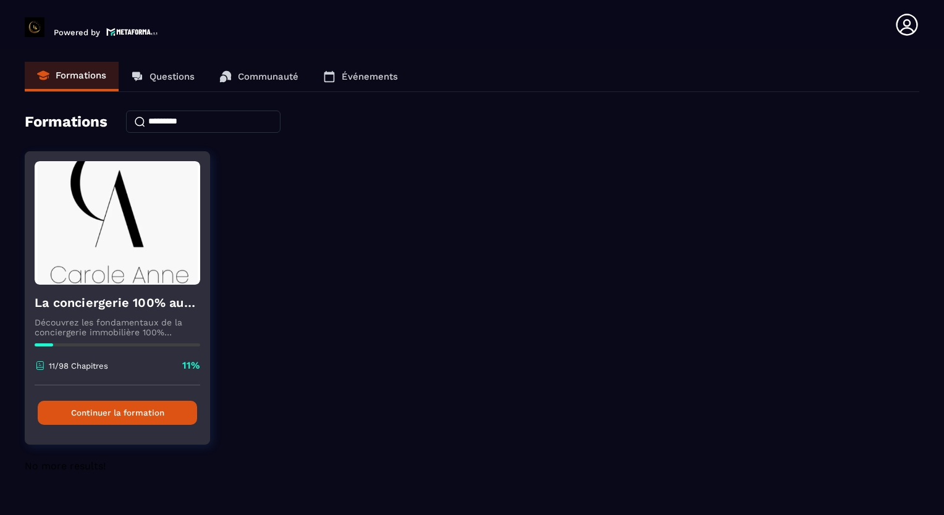
click at [107, 416] on button "Continuer la formation" at bounding box center [117, 413] width 159 height 24
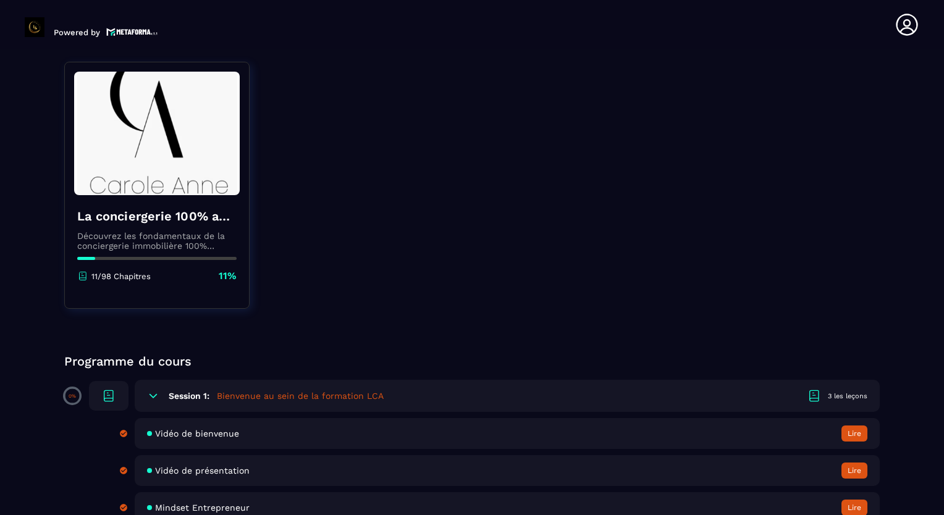
scroll to position [432, 0]
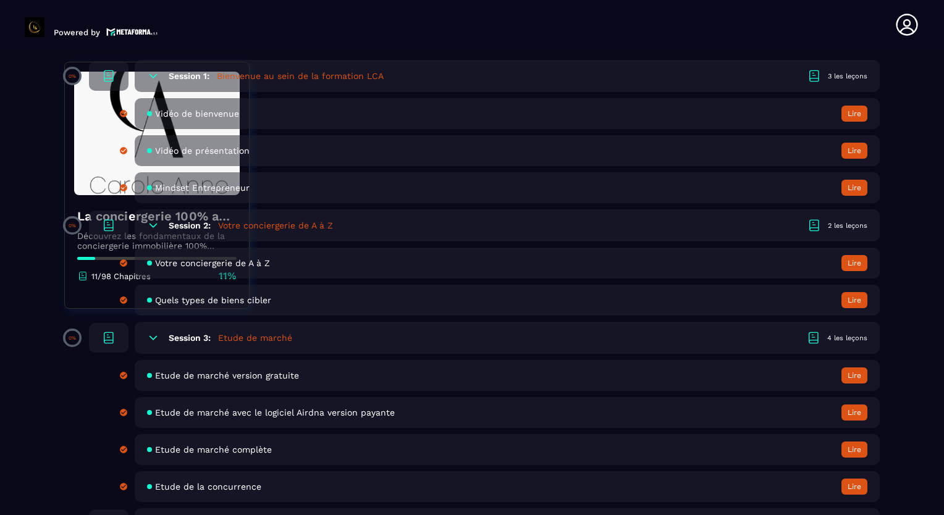
click at [36, 382] on section "Formations Questions Communauté Événements Formations / La conciergerie 100% au…" at bounding box center [472, 284] width 944 height 471
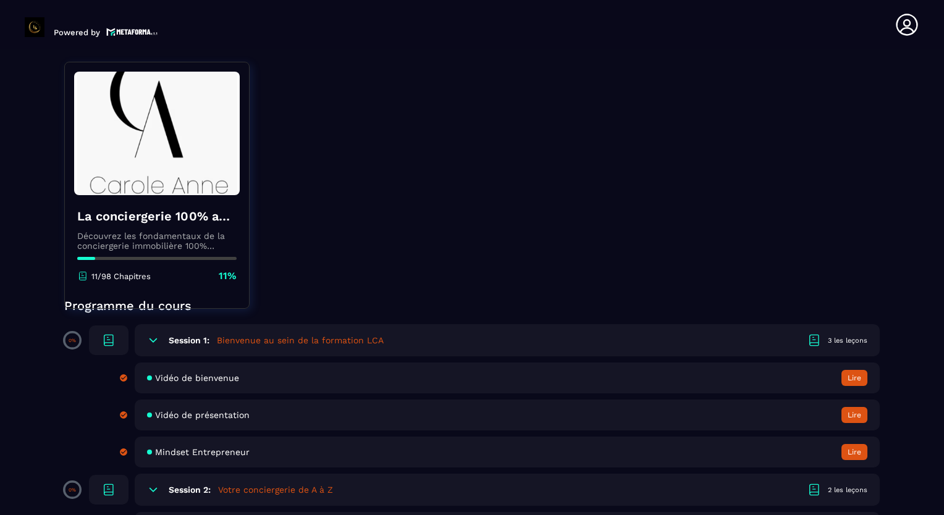
scroll to position [185, 0]
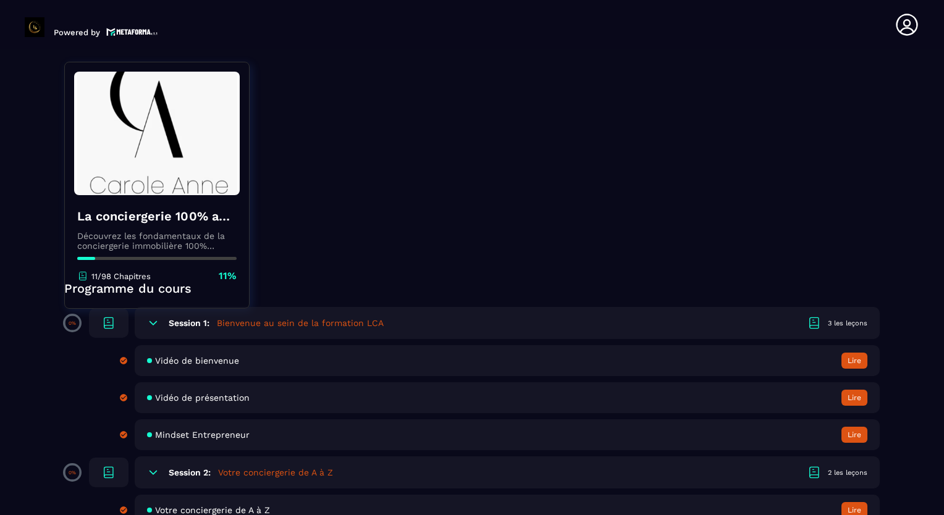
click at [154, 475] on icon at bounding box center [153, 472] width 12 height 12
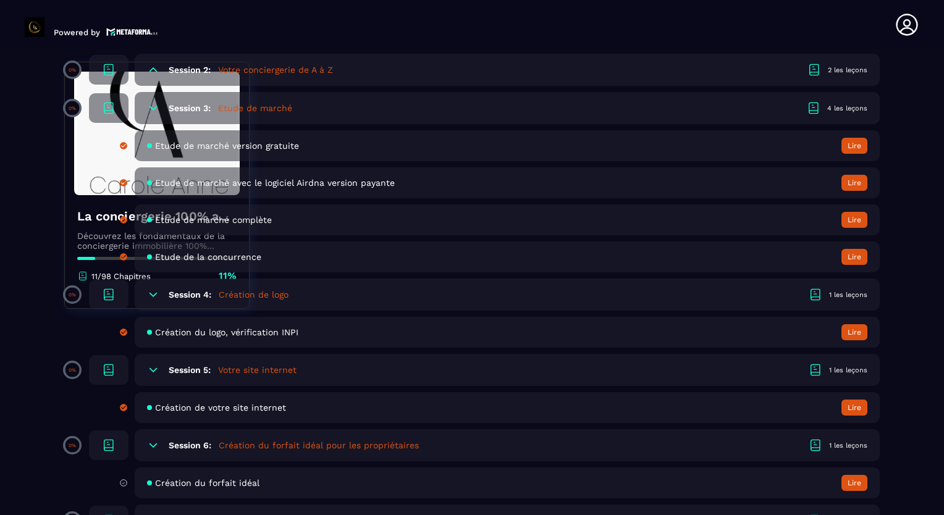
scroll to position [618, 0]
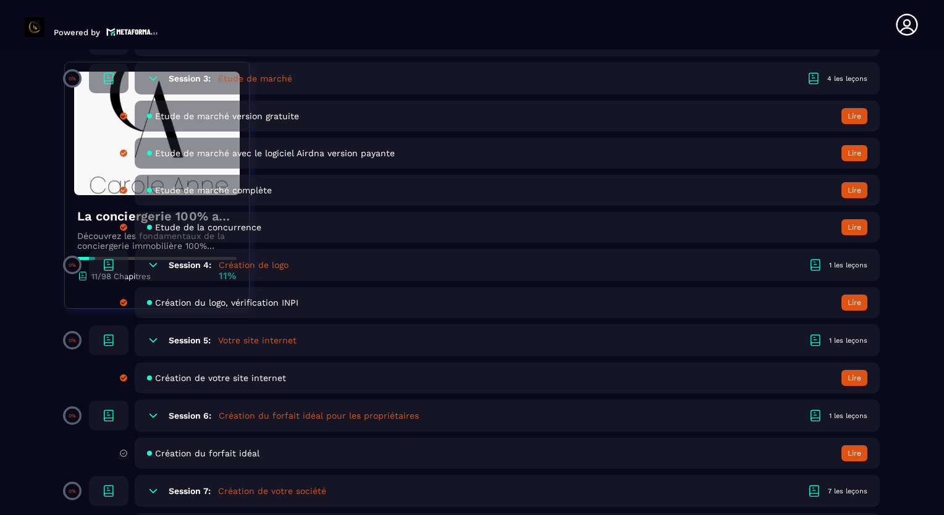
click at [860, 308] on button "Lire" at bounding box center [854, 303] width 26 height 16
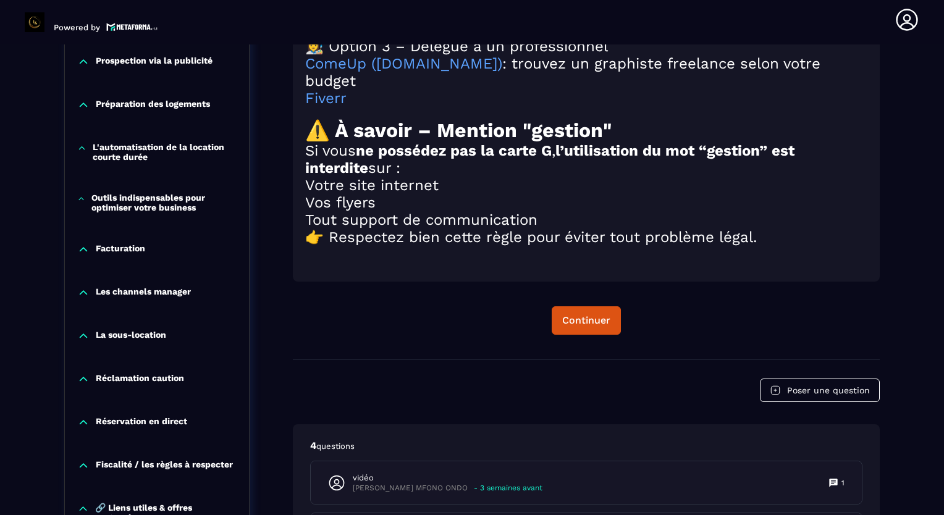
scroll to position [1611, 0]
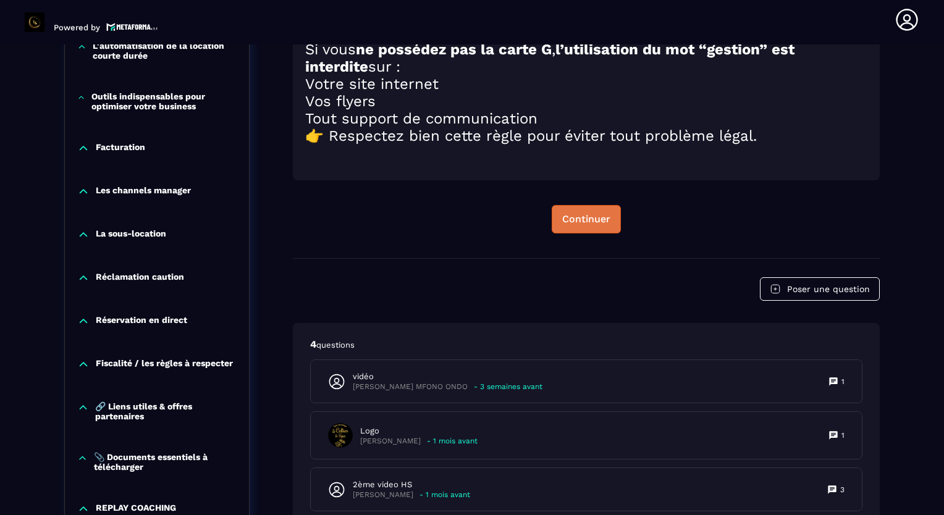
click at [582, 220] on div "Continuer" at bounding box center [586, 219] width 48 height 12
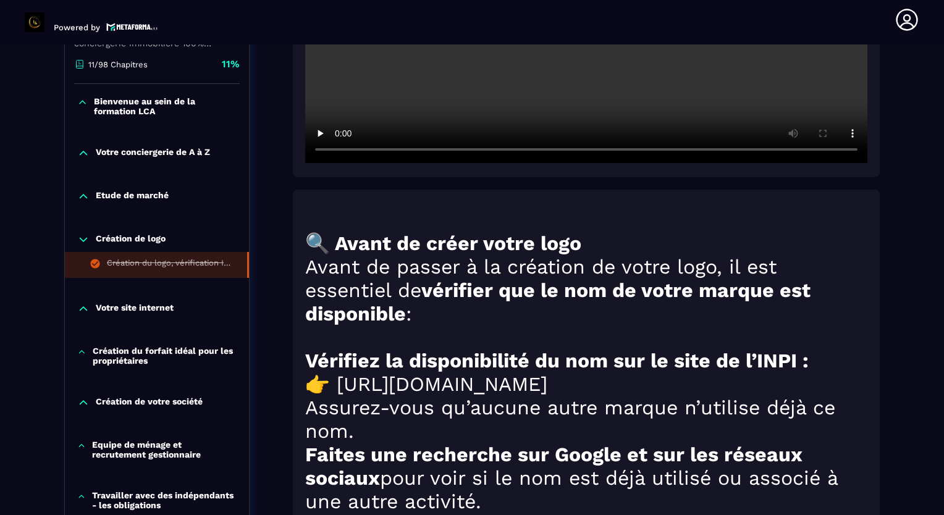
scroll to position [808, 0]
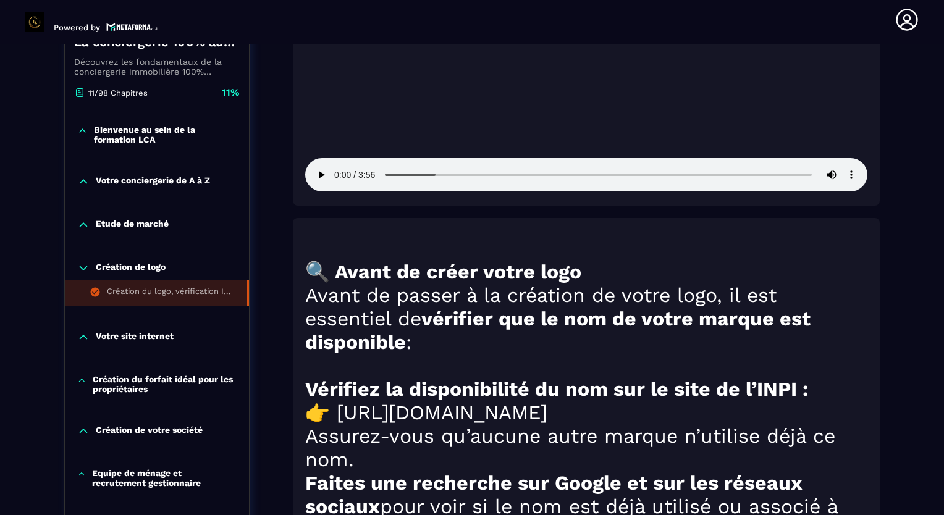
click at [85, 225] on icon at bounding box center [83, 225] width 12 height 12
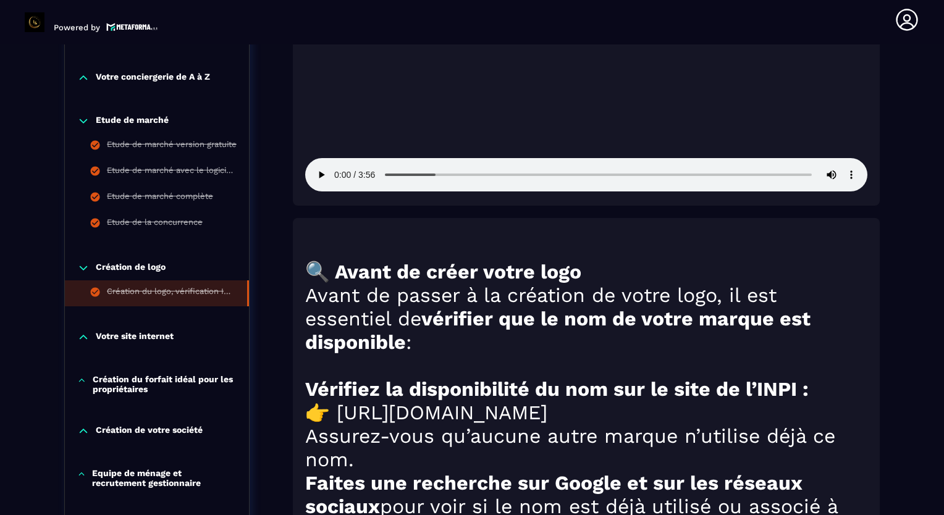
click at [82, 78] on icon at bounding box center [83, 78] width 12 height 12
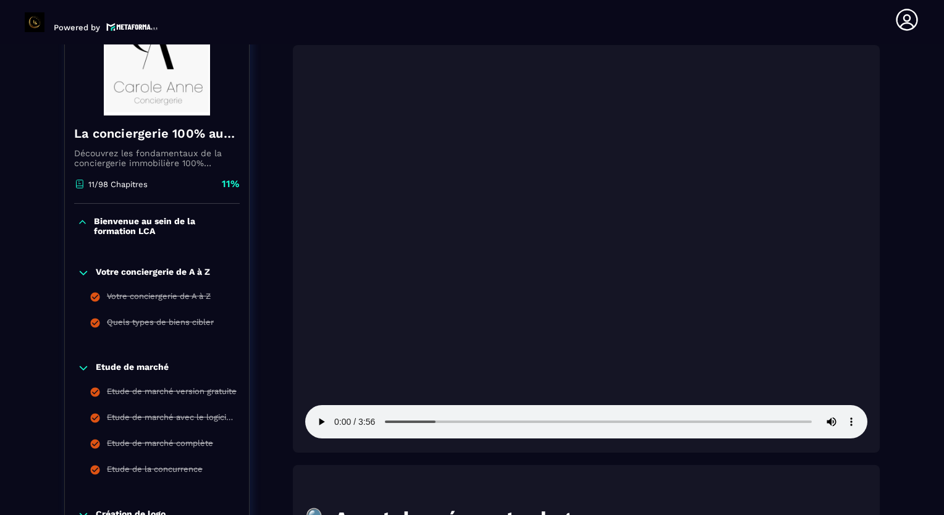
click at [72, 225] on div "Bienvenue au sein de la formation LCA" at bounding box center [157, 226] width 184 height 20
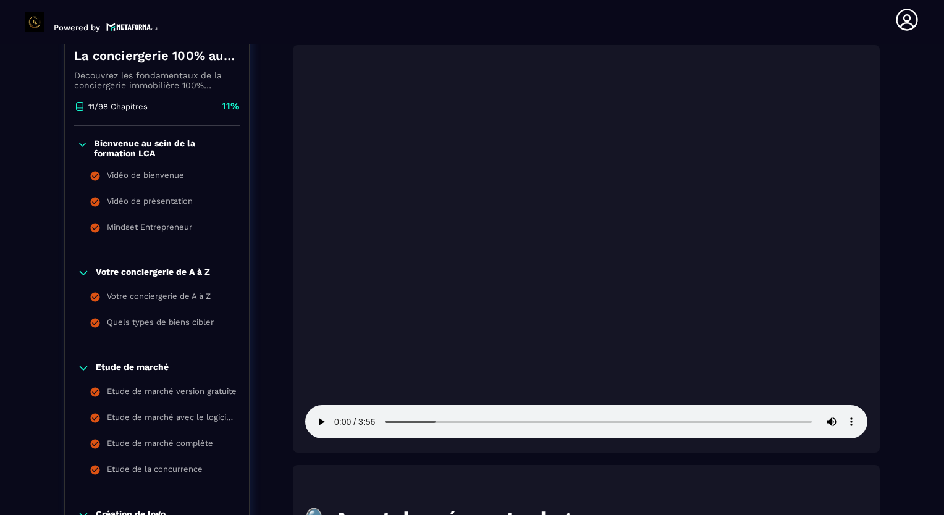
click at [77, 145] on icon at bounding box center [82, 144] width 10 height 12
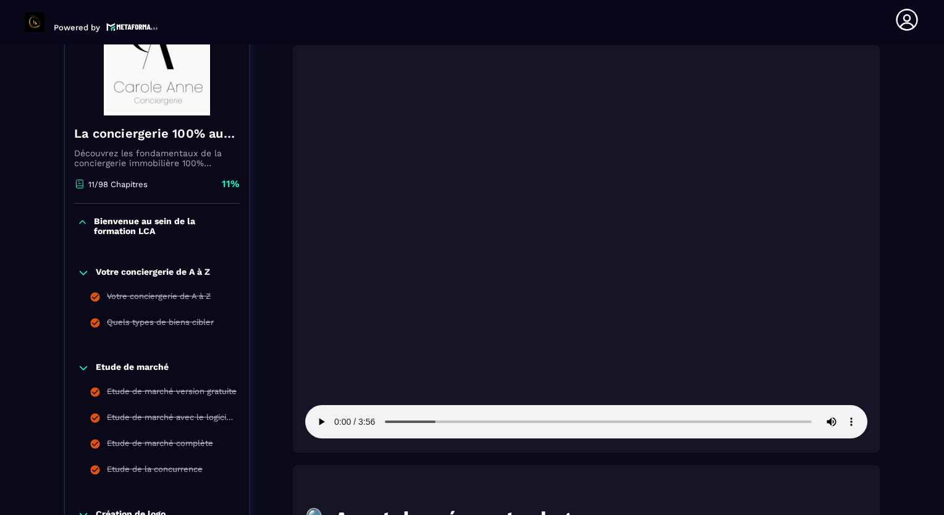
click at [83, 270] on icon at bounding box center [83, 273] width 12 height 12
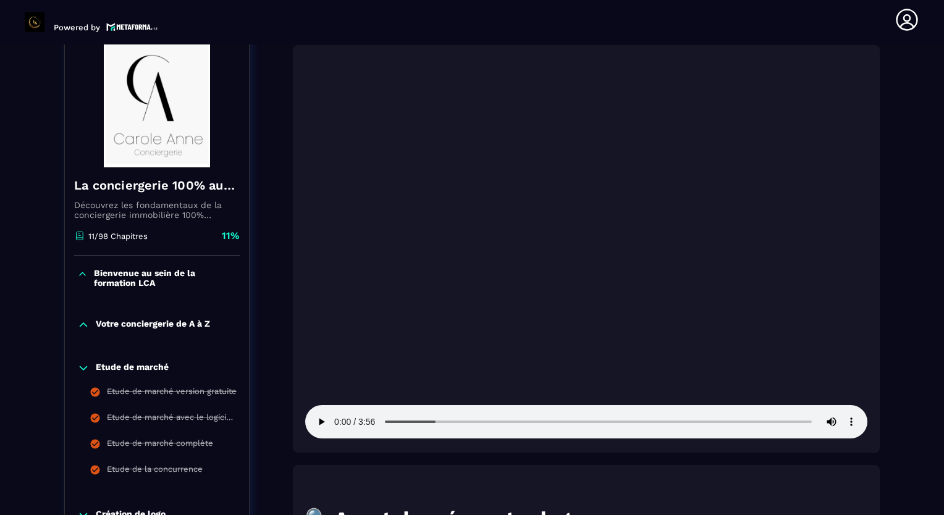
click at [80, 369] on icon at bounding box center [83, 368] width 12 height 12
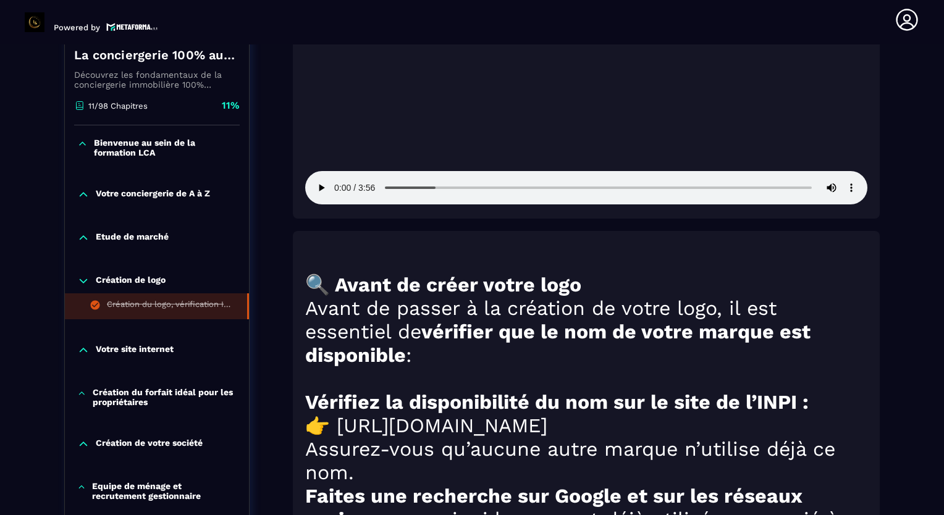
scroll to position [808, 0]
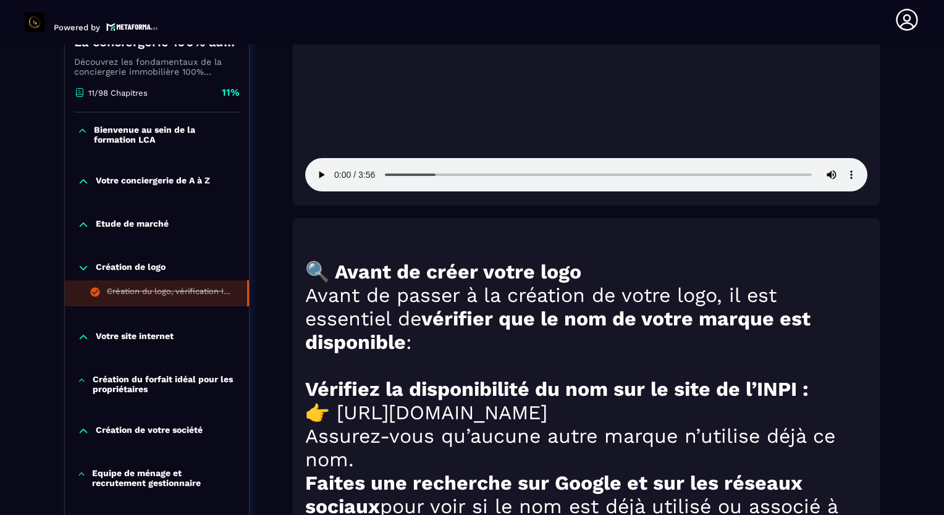
click at [82, 340] on icon at bounding box center [83, 337] width 12 height 12
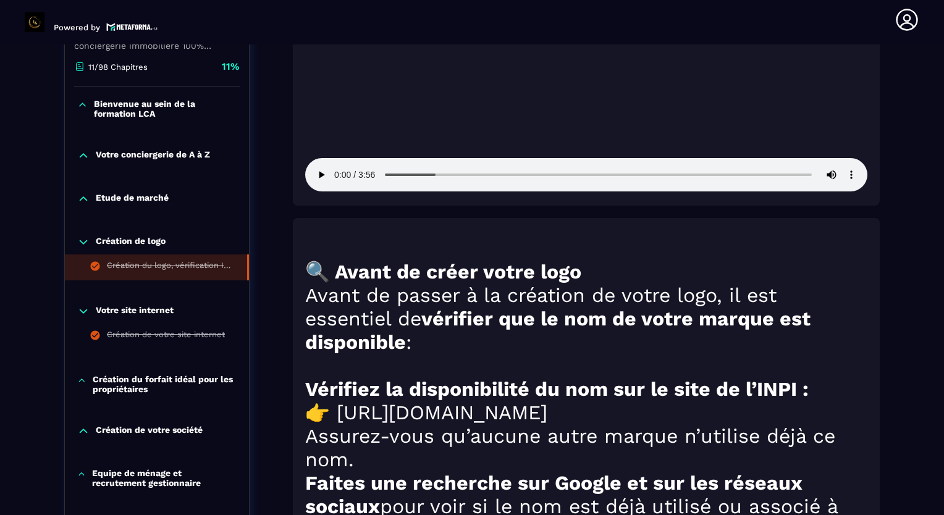
click at [82, 239] on icon at bounding box center [83, 242] width 12 height 12
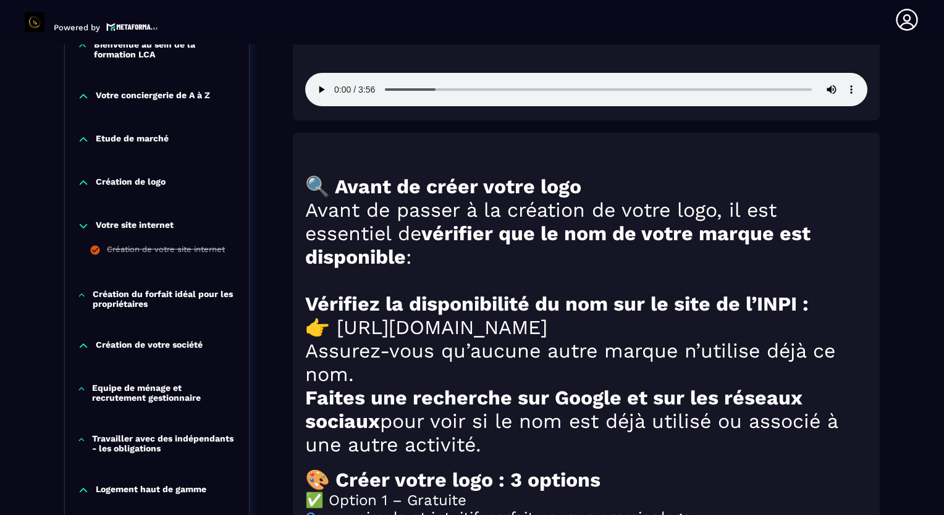
scroll to position [993, 0]
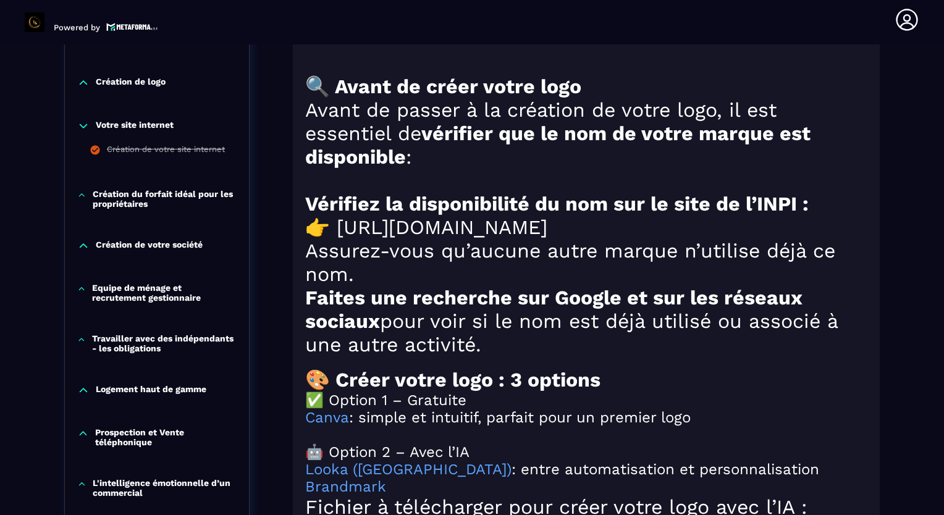
click at [82, 195] on icon at bounding box center [81, 195] width 9 height 12
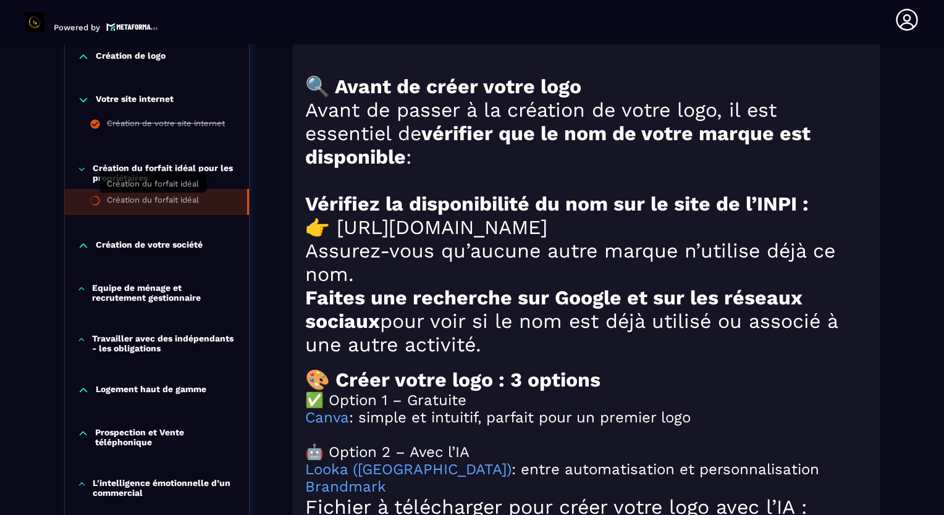
click at [127, 201] on div "Création du forfait idéal" at bounding box center [153, 202] width 92 height 14
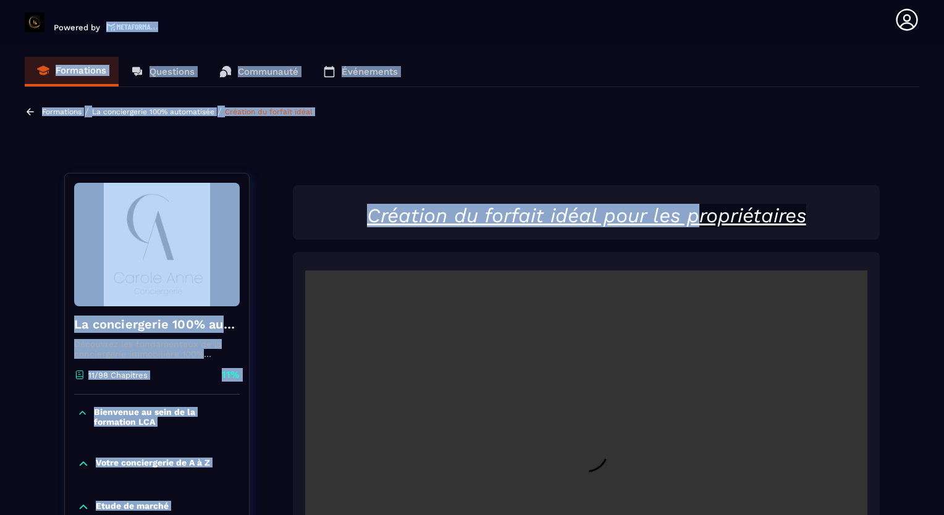
drag, startPoint x: 661, startPoint y: 55, endPoint x: 500, endPoint y: 17, distance: 165.7
click at [493, 10] on main "Powered by [PERSON_NAME] [PERSON_NAME][EMAIL_ADDRESS][DOMAIN_NAME] Formations Q…" at bounding box center [472, 257] width 944 height 515
click at [857, 137] on div "Formations / La conciergerie 100% automatisée / Création du forfait idéal" at bounding box center [472, 124] width 894 height 36
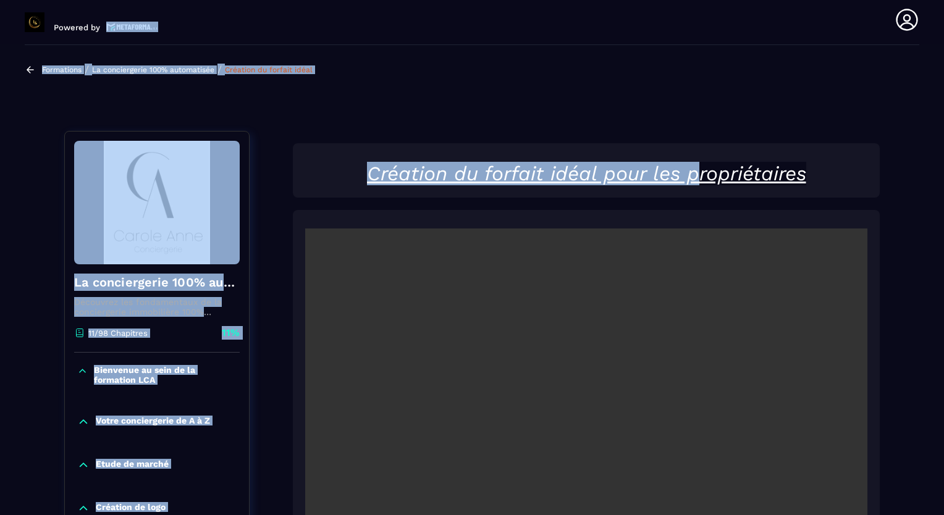
scroll to position [62, 0]
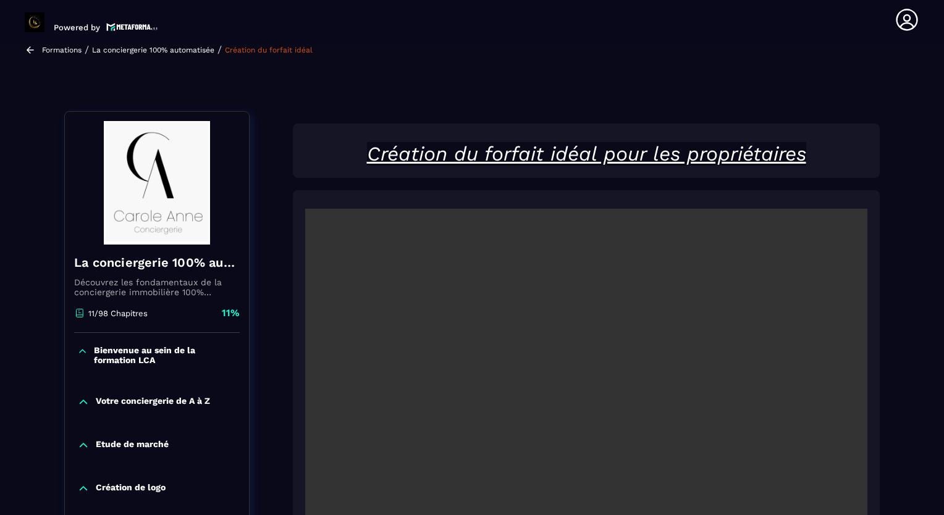
drag, startPoint x: 877, startPoint y: 220, endPoint x: 847, endPoint y: 201, distance: 35.0
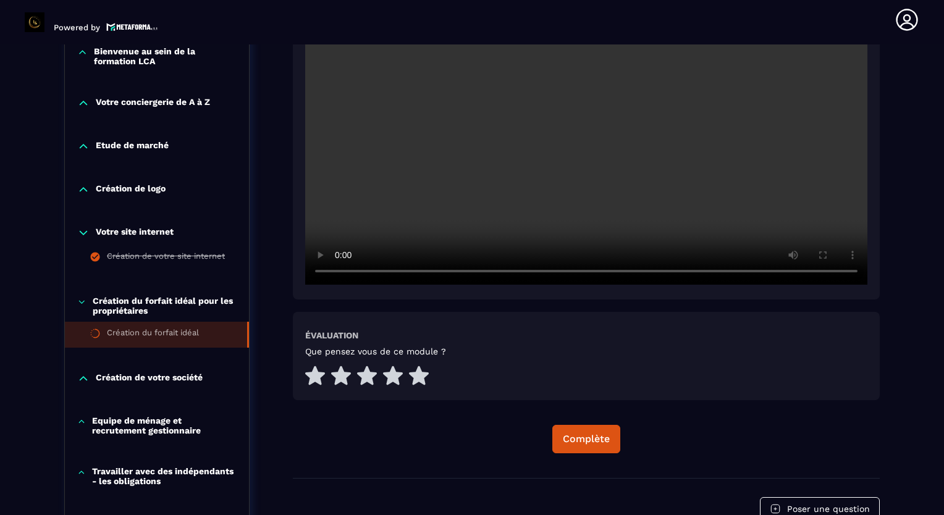
scroll to position [432, 0]
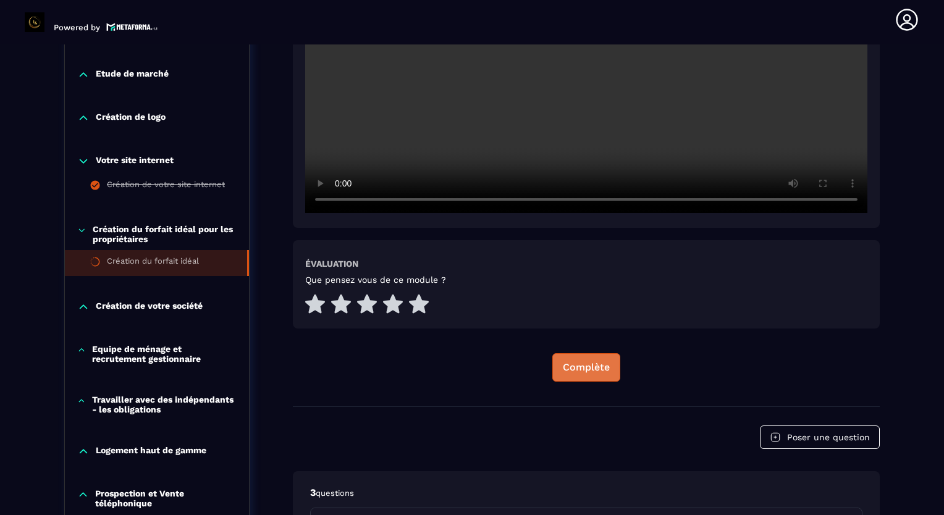
click at [588, 367] on div "Complète" at bounding box center [586, 367] width 47 height 12
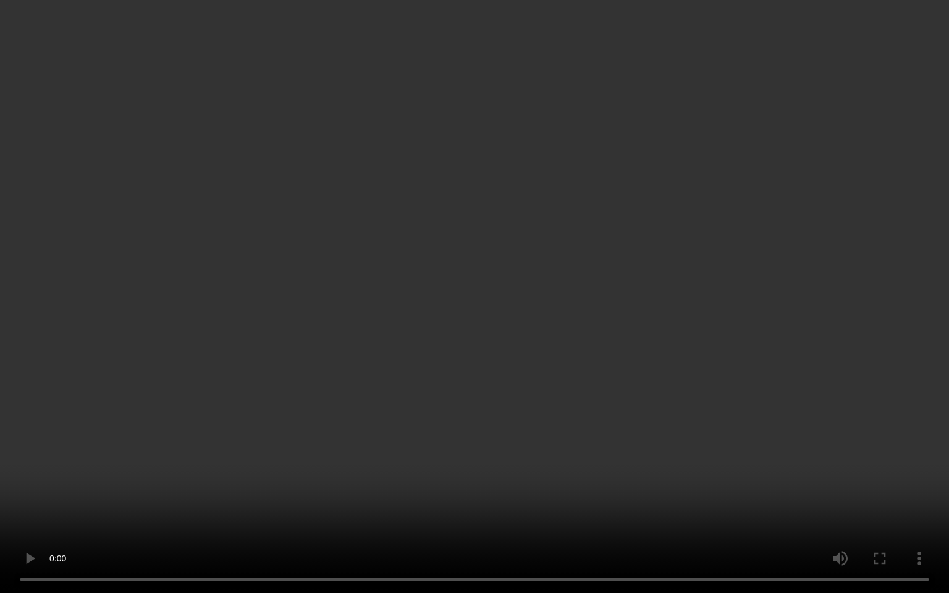
click at [644, 225] on video at bounding box center [474, 296] width 949 height 593
click at [421, 215] on video at bounding box center [474, 296] width 949 height 593
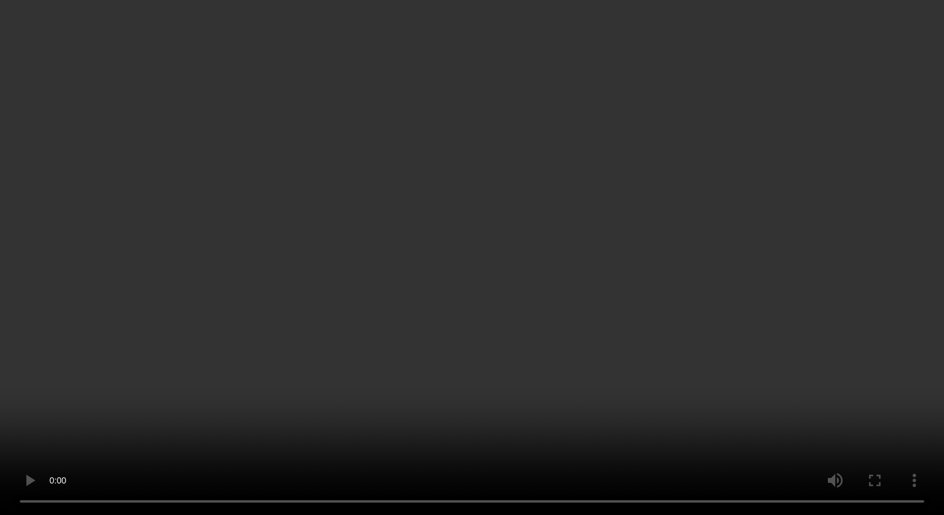
scroll to position [679, 0]
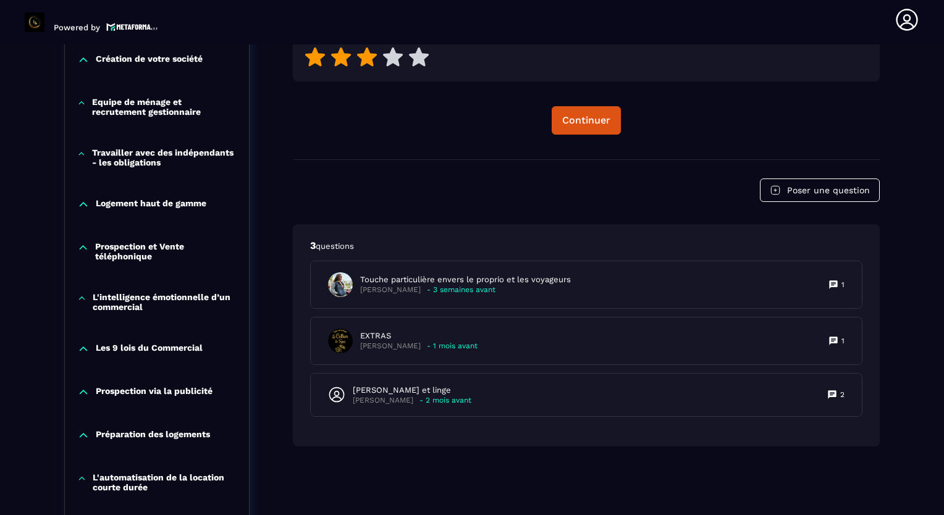
click at [375, 63] on icon at bounding box center [367, 57] width 20 height 20
click at [392, 61] on icon at bounding box center [393, 56] width 20 height 19
drag, startPoint x: 374, startPoint y: 61, endPoint x: 374, endPoint y: 68, distance: 6.8
click at [374, 63] on icon at bounding box center [367, 57] width 20 height 20
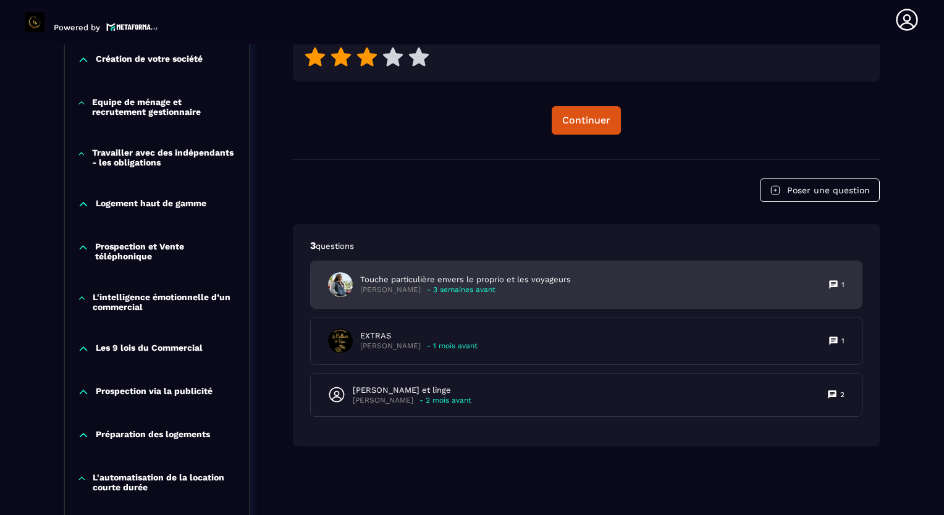
click at [638, 285] on div "Touche particulière envers le proprio et les voyageurs [PERSON_NAME] - 3 semain…" at bounding box center [586, 284] width 551 height 47
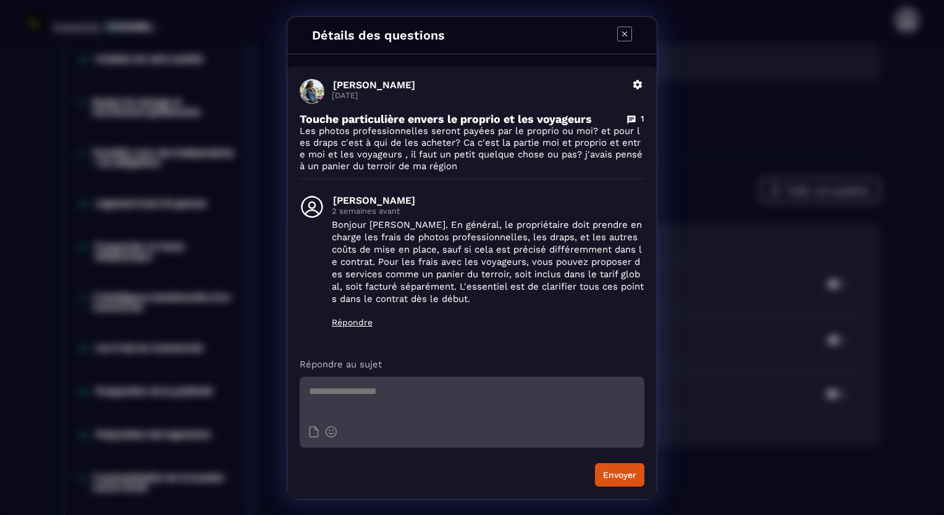
click at [621, 38] on icon "Modal window" at bounding box center [624, 34] width 15 height 15
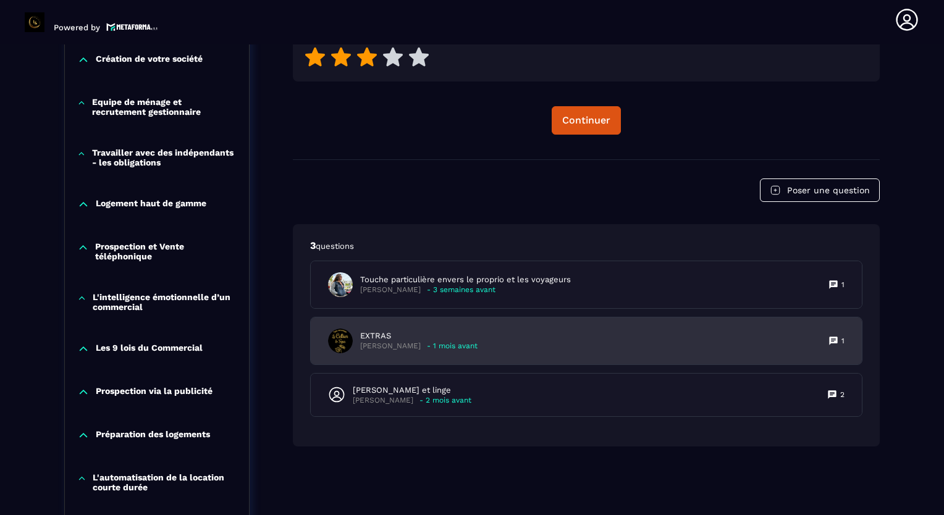
scroll to position [741, 0]
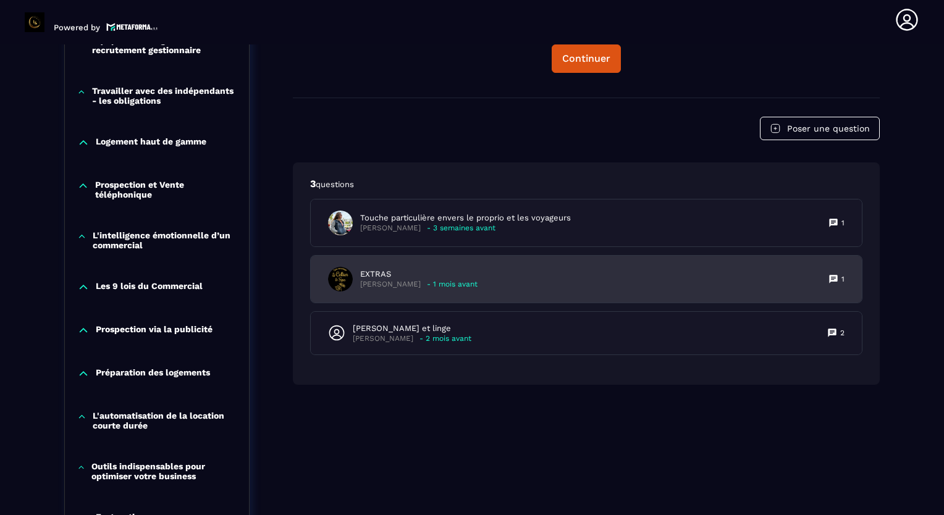
click at [341, 283] on span at bounding box center [340, 279] width 25 height 25
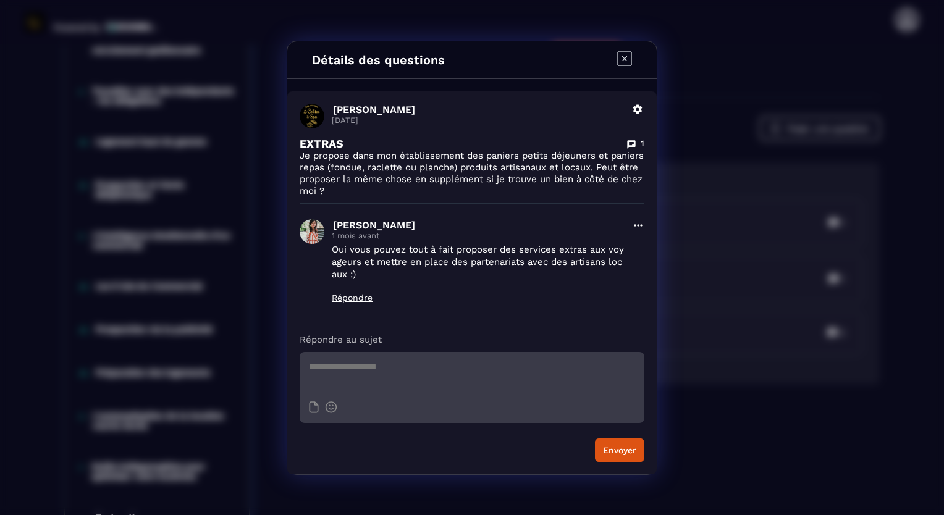
click at [626, 61] on icon "Modal window" at bounding box center [624, 58] width 15 height 15
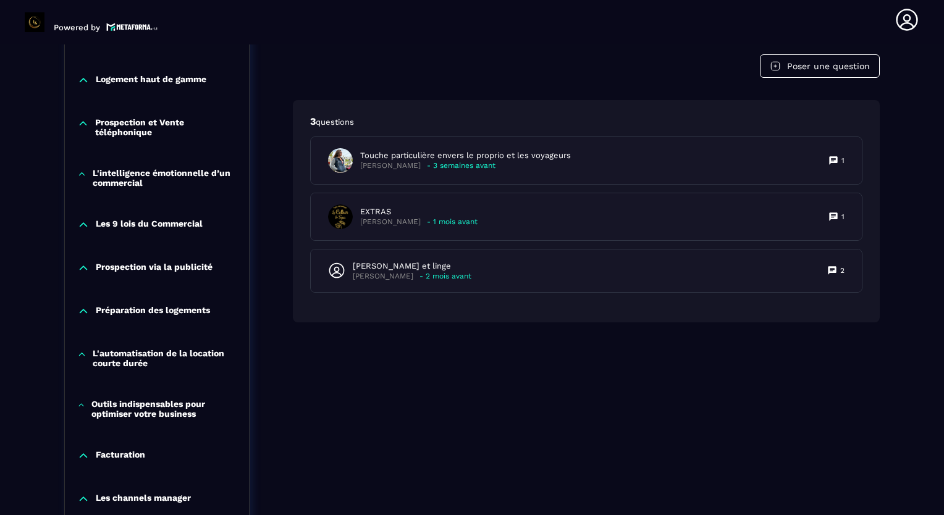
scroll to position [865, 0]
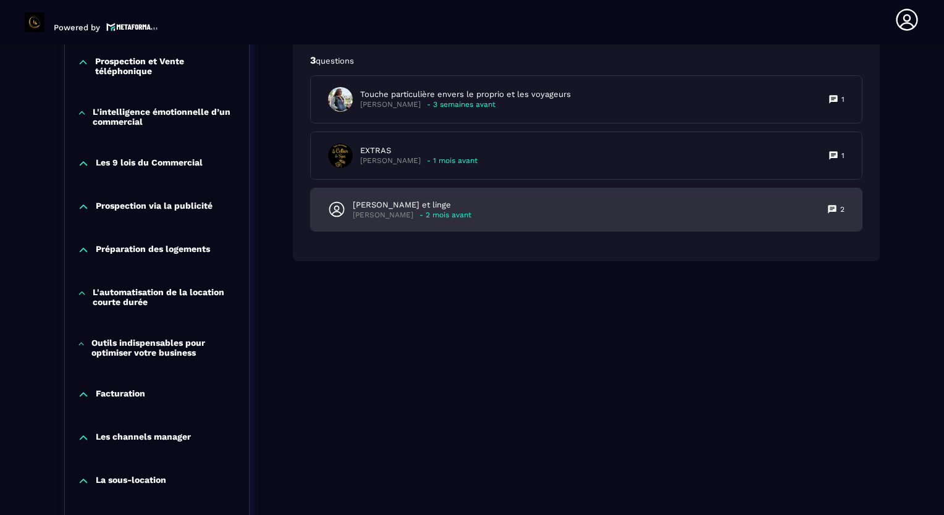
click at [373, 204] on p "[PERSON_NAME] et linge" at bounding box center [412, 204] width 119 height 11
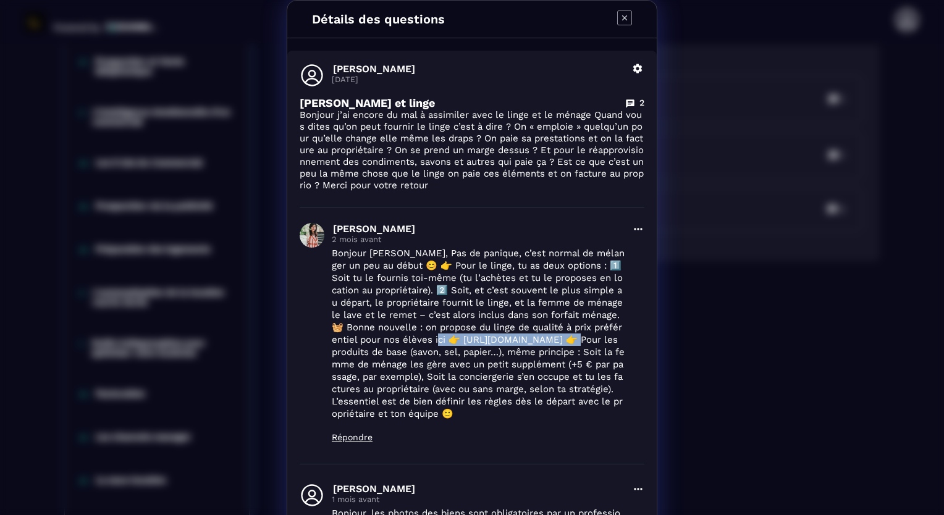
drag, startPoint x: 577, startPoint y: 340, endPoint x: 430, endPoint y: 338, distance: 147.0
click at [430, 338] on p "Bonjour [PERSON_NAME], Pas de panique, c’est normal de mélanger un peu au début…" at bounding box center [478, 333] width 293 height 173
copy p "s://[DOMAIN_NAME][URL] 👉"
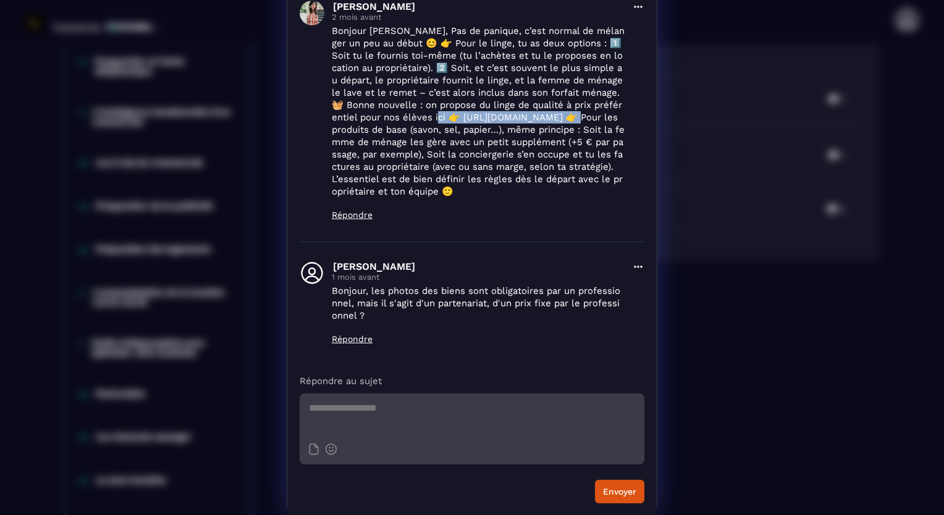
scroll to position [223, 0]
click at [766, 311] on div "Détails des questions [PERSON_NAME] [DATE] Supprimer [PERSON_NAME] et linge 2 B…" at bounding box center [472, 146] width 944 height 739
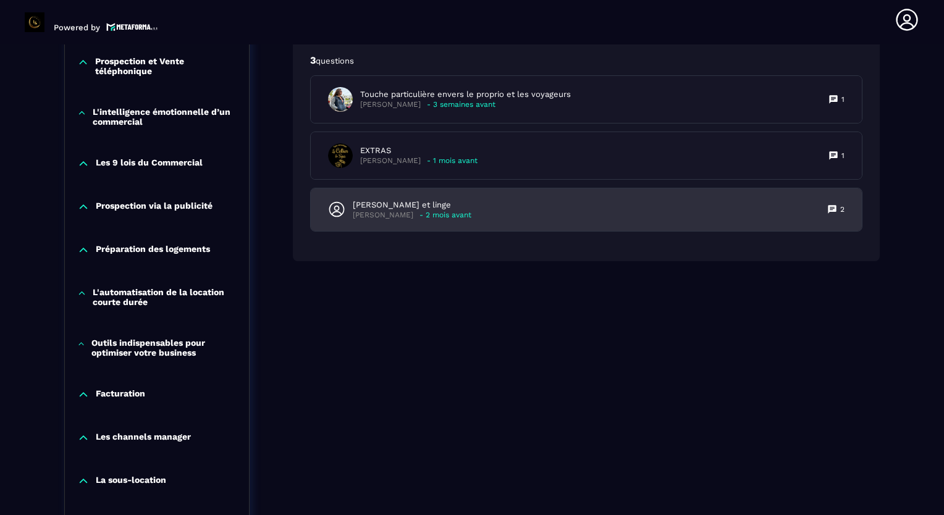
click at [766, 210] on div "[PERSON_NAME] et linge [PERSON_NAME] - 2 mois avant 2" at bounding box center [586, 209] width 551 height 43
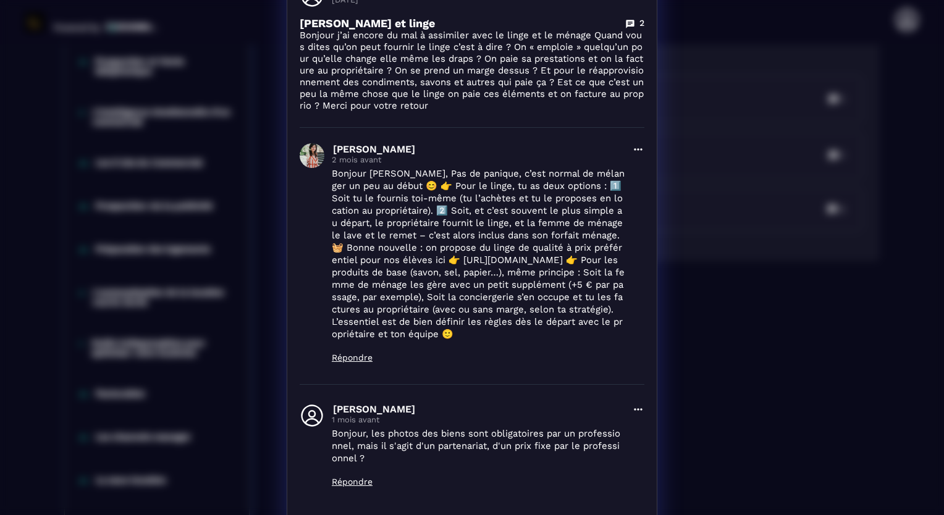
scroll to position [62, 0]
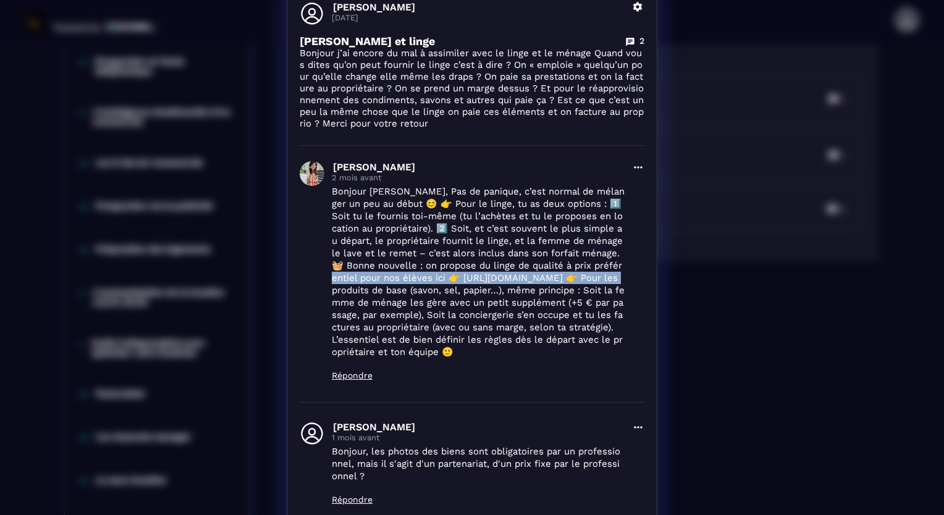
click at [774, 275] on div "Détails des questions [PERSON_NAME] [DATE] Supprimer [PERSON_NAME] et linge 2 B…" at bounding box center [472, 307] width 944 height 739
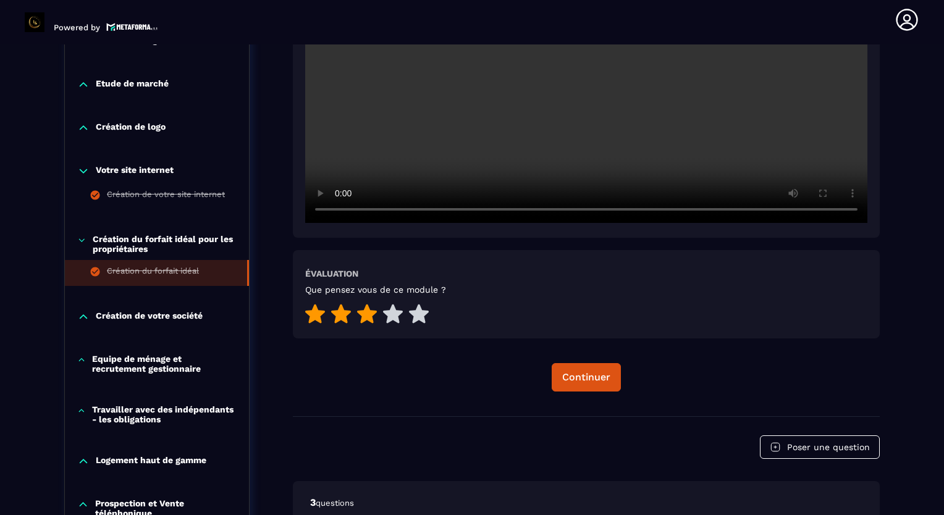
scroll to position [432, 0]
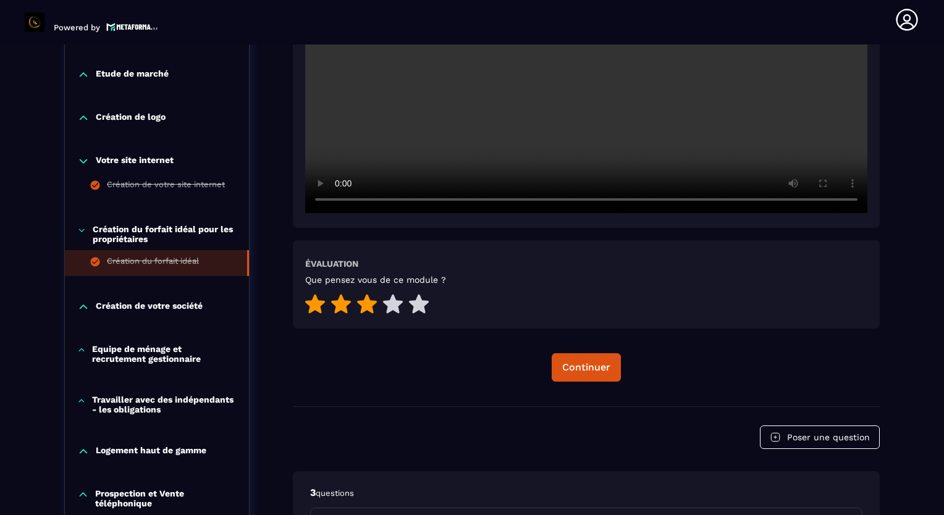
click at [118, 307] on p "Création de votre société" at bounding box center [149, 307] width 107 height 12
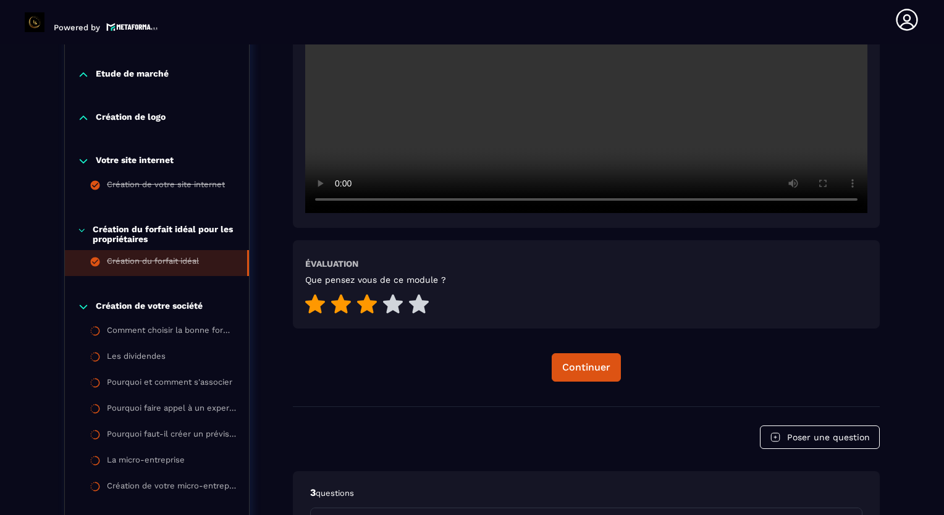
click at [120, 304] on p "Création de votre société" at bounding box center [149, 307] width 107 height 12
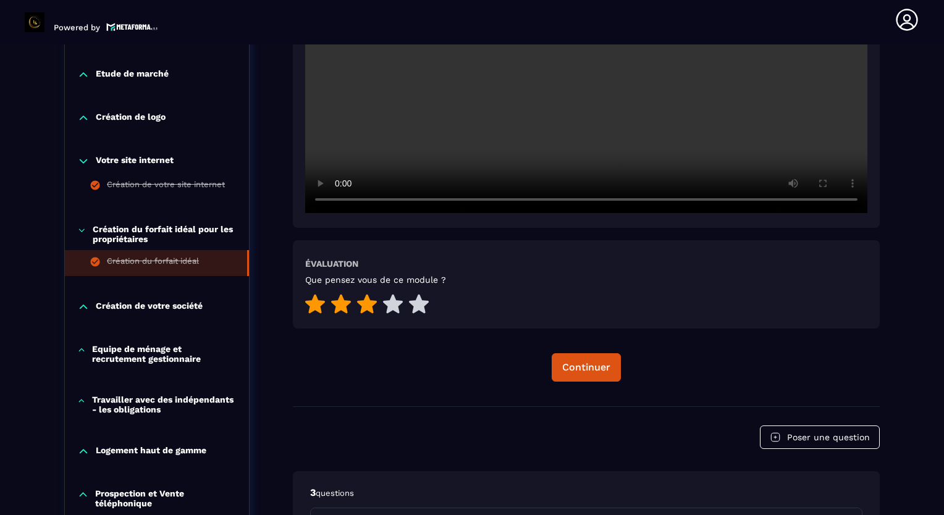
drag, startPoint x: 120, startPoint y: 304, endPoint x: 134, endPoint y: 308, distance: 14.5
click at [124, 304] on p "Création de votre société" at bounding box center [149, 307] width 107 height 12
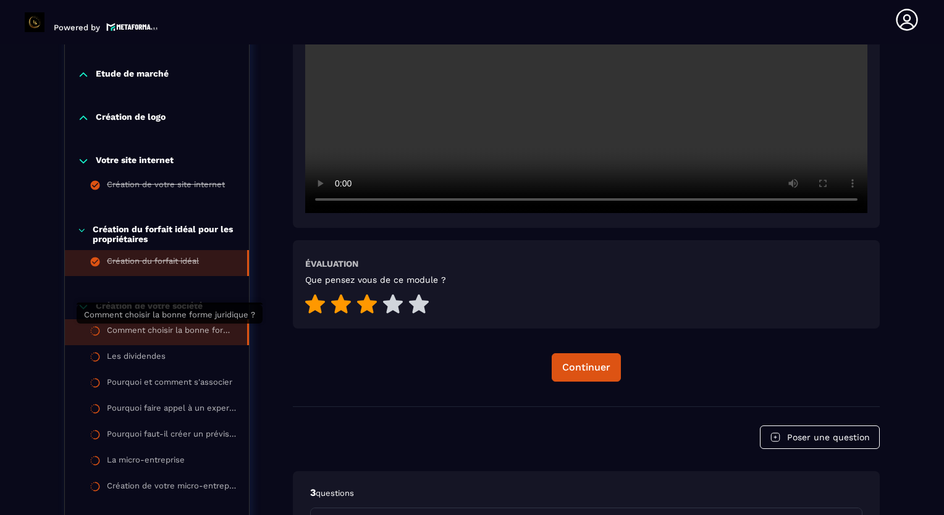
click at [143, 325] on div "Comment choisir la bonne forme juridique ?" at bounding box center [171, 332] width 128 height 14
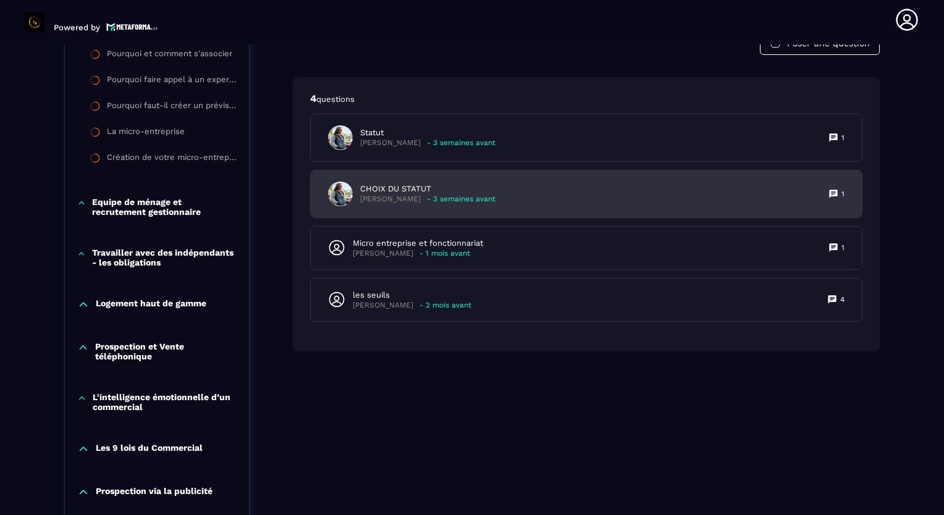
scroll to position [746, 0]
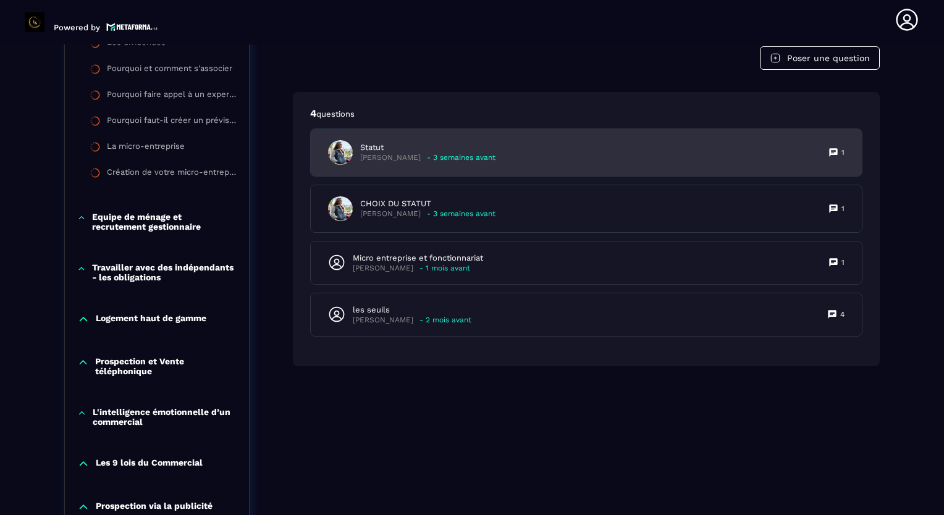
click at [517, 146] on div "Statut [PERSON_NAME] - 3 semaines avant 1" at bounding box center [586, 152] width 551 height 47
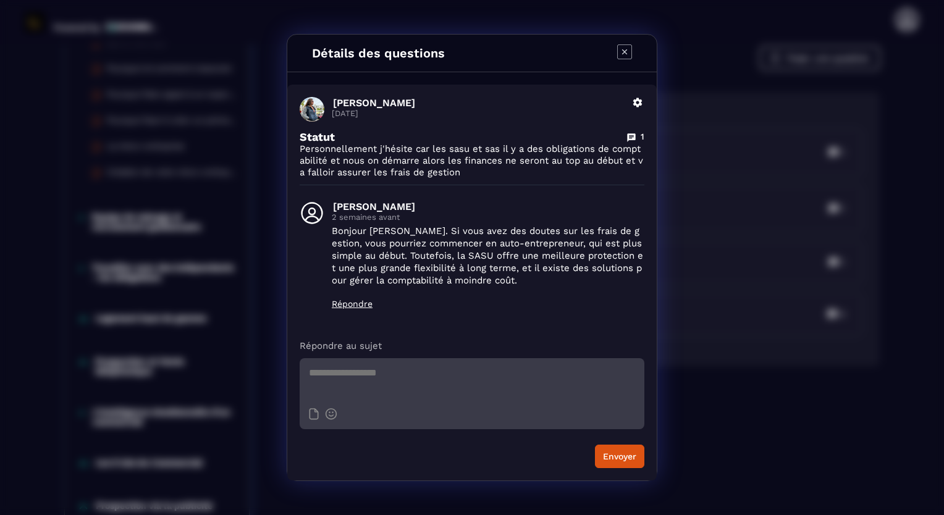
click at [622, 54] on icon "Modal window" at bounding box center [624, 51] width 5 height 5
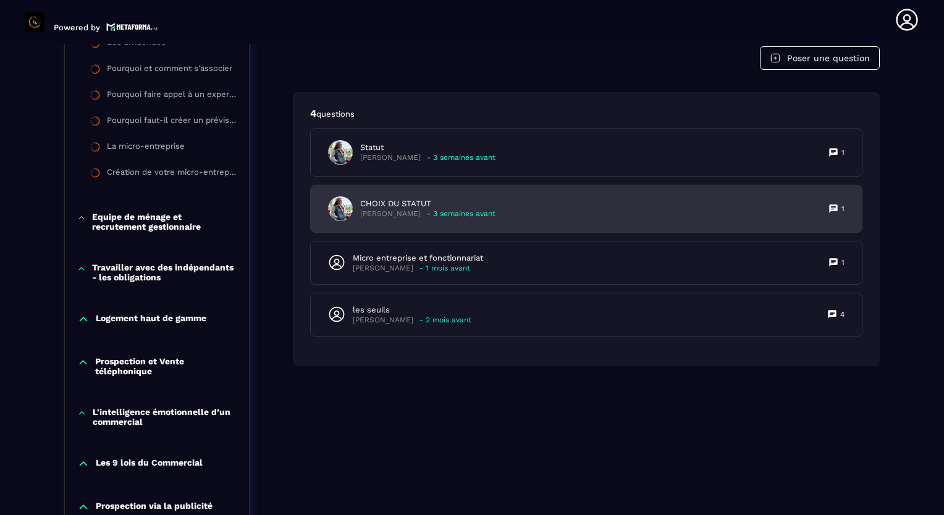
click at [377, 204] on p "CHOIX DU STATUT" at bounding box center [427, 203] width 135 height 11
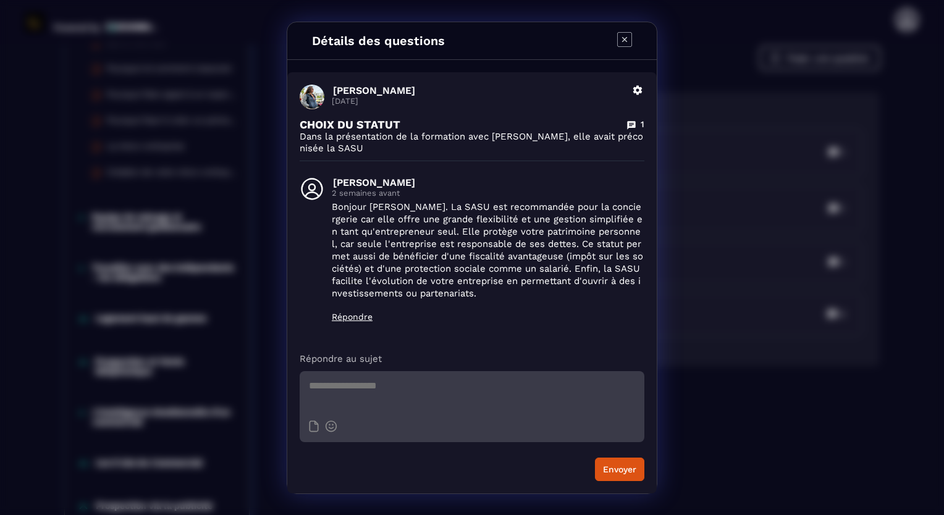
drag, startPoint x: 628, startPoint y: 37, endPoint x: 618, endPoint y: 36, distance: 10.5
click at [625, 37] on icon "Modal window" at bounding box center [624, 39] width 15 height 15
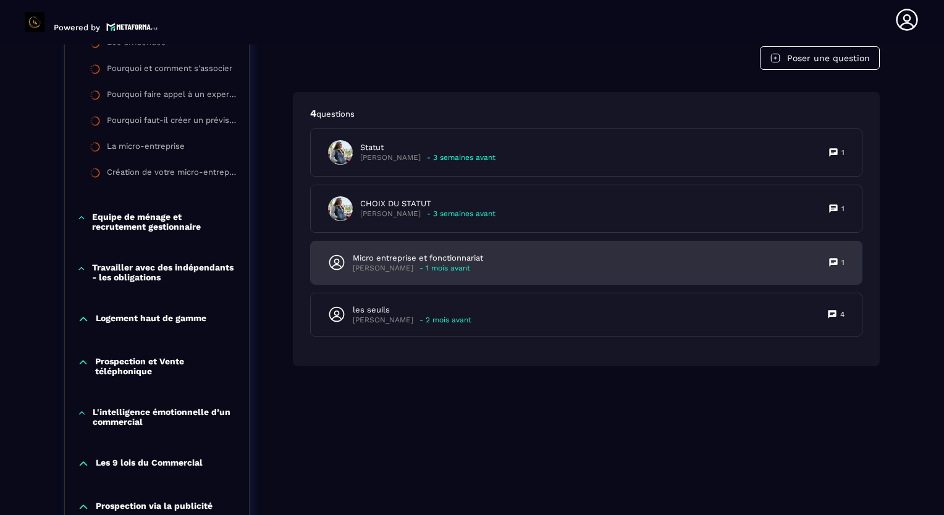
click at [375, 258] on p "Micro entreprise et fonctionnariat" at bounding box center [418, 258] width 130 height 11
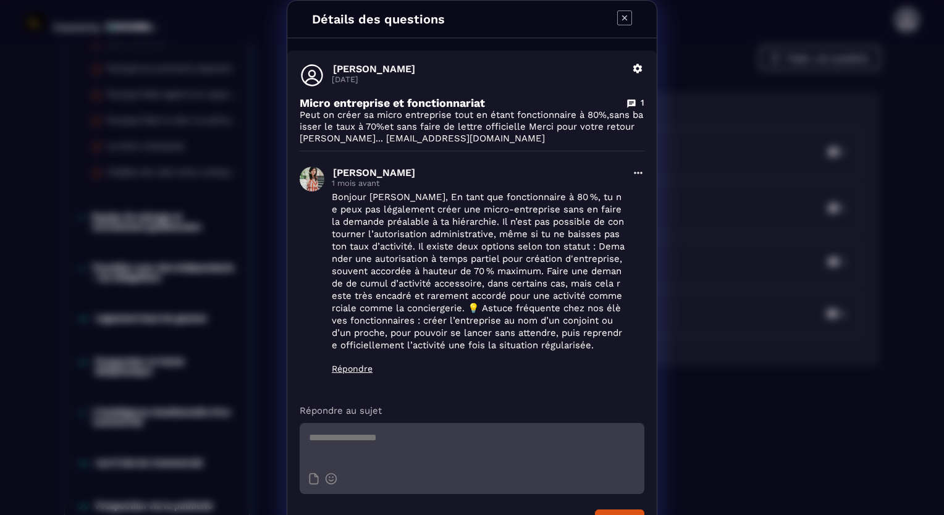
click at [622, 18] on icon "Modal window" at bounding box center [624, 17] width 5 height 5
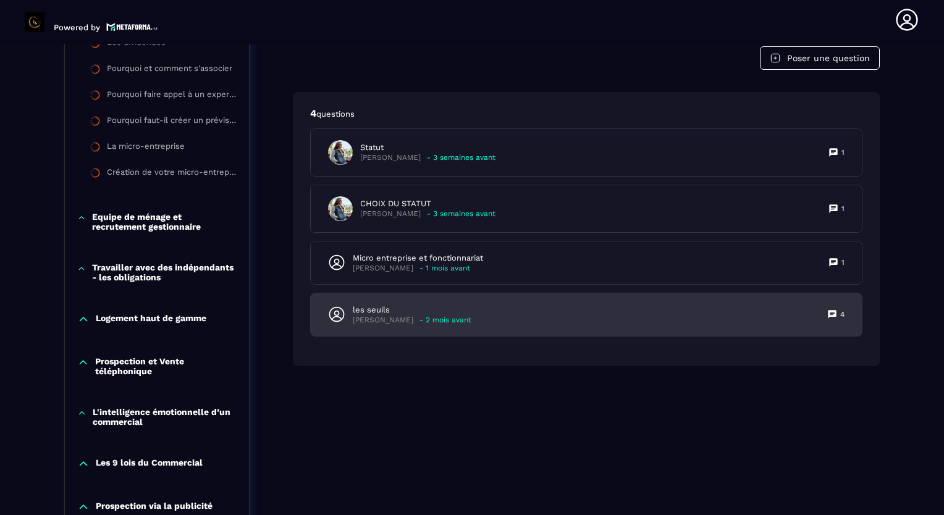
click at [535, 304] on div "les seuils [PERSON_NAME] - 2 mois avant 4" at bounding box center [586, 314] width 551 height 43
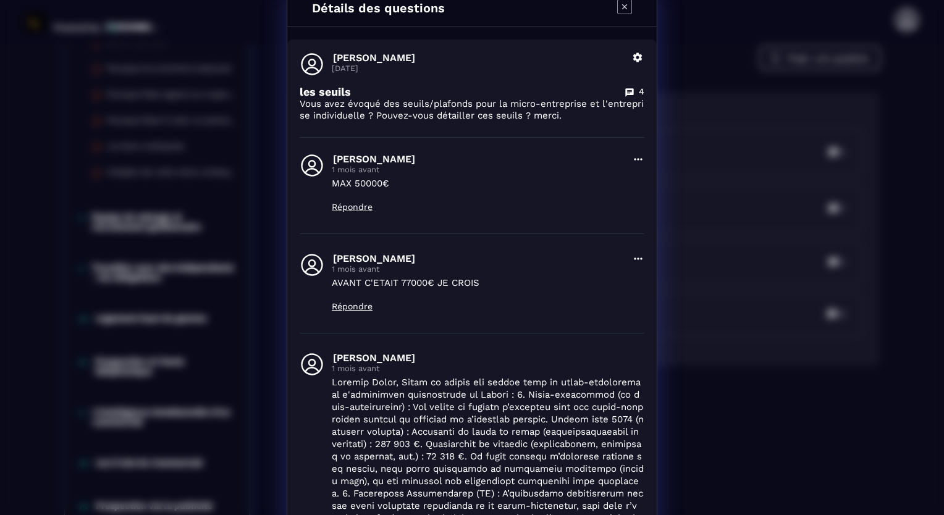
scroll to position [0, 0]
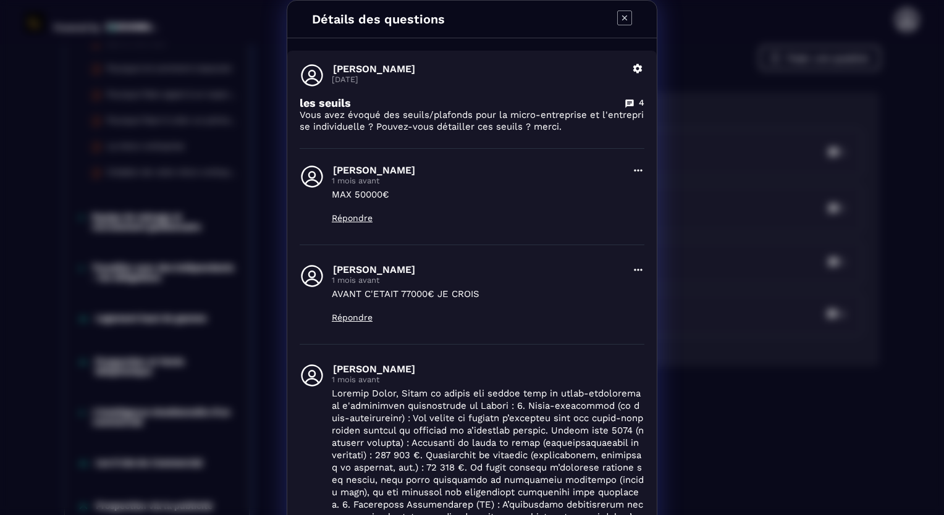
click at [617, 14] on icon "Modal window" at bounding box center [624, 17] width 15 height 15
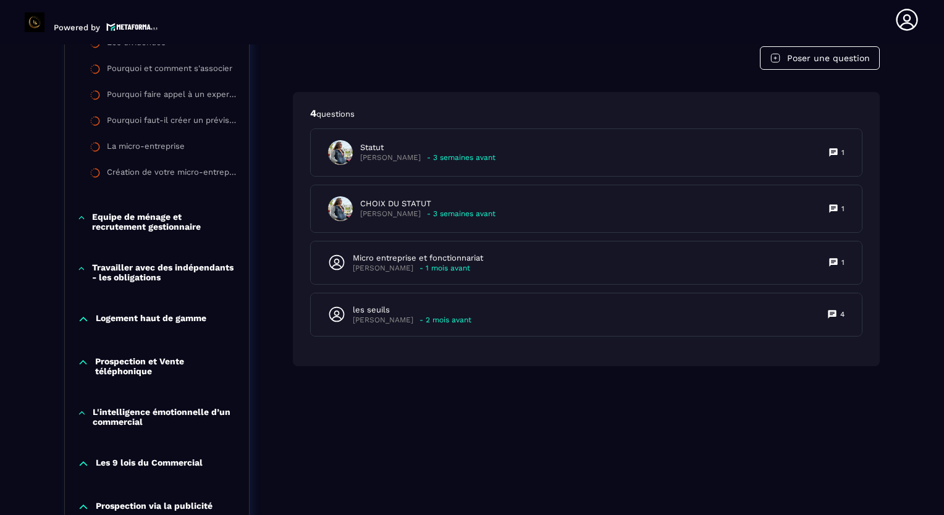
scroll to position [437, 0]
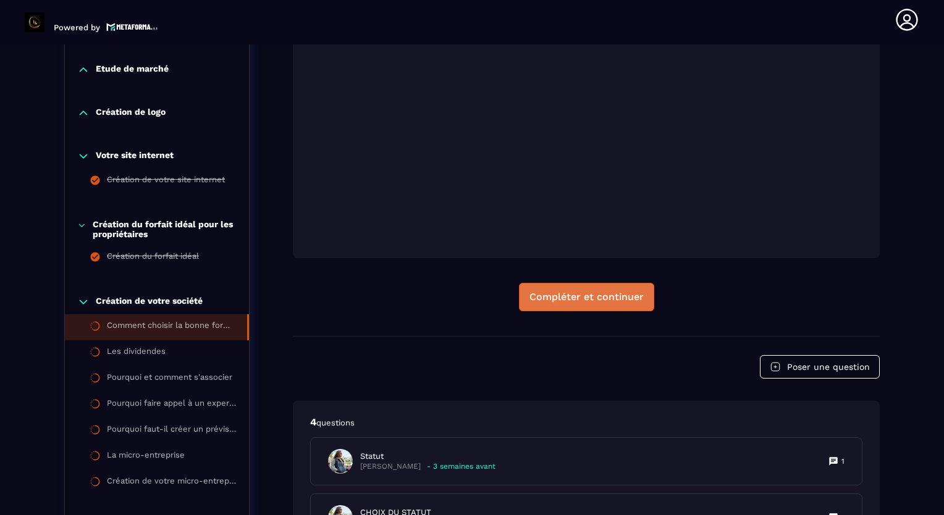
click at [574, 291] on div "Compléter et continuer" at bounding box center [586, 297] width 114 height 12
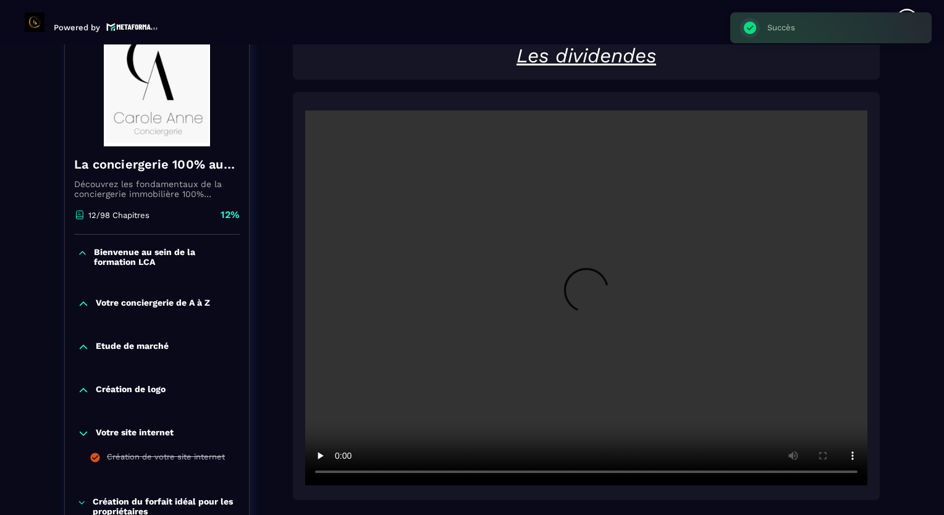
scroll to position [190, 0]
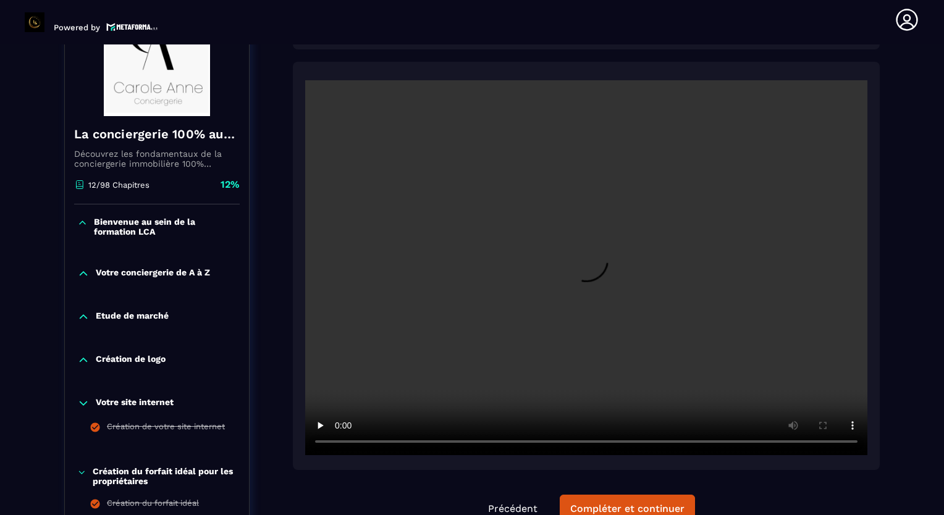
click at [575, 233] on video at bounding box center [586, 267] width 562 height 375
click at [419, 303] on video at bounding box center [586, 267] width 562 height 375
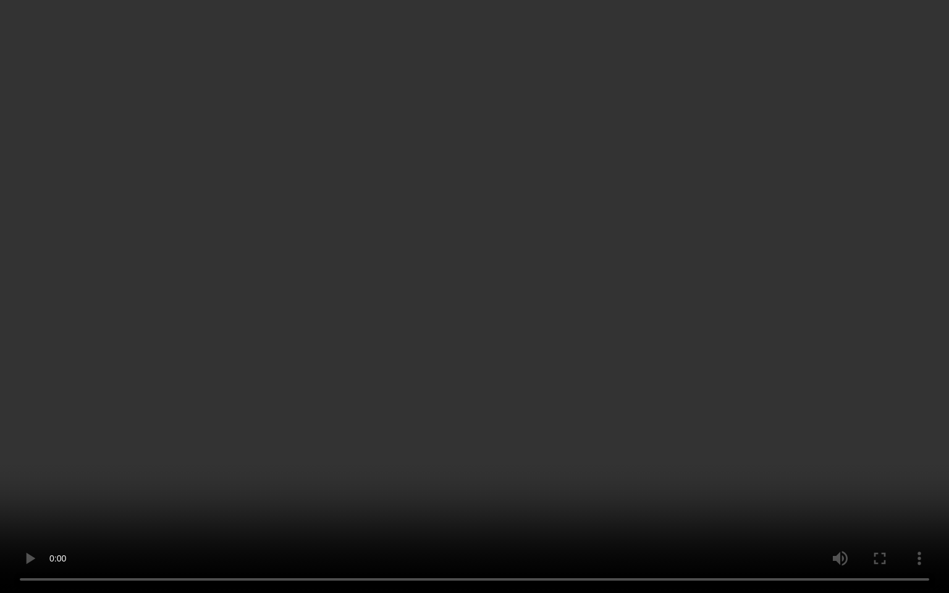
click at [665, 393] on video at bounding box center [474, 296] width 949 height 593
click at [293, 409] on video at bounding box center [474, 296] width 949 height 593
drag, startPoint x: 311, startPoint y: 408, endPoint x: 329, endPoint y: 410, distance: 17.4
click at [329, 410] on video at bounding box center [474, 296] width 949 height 593
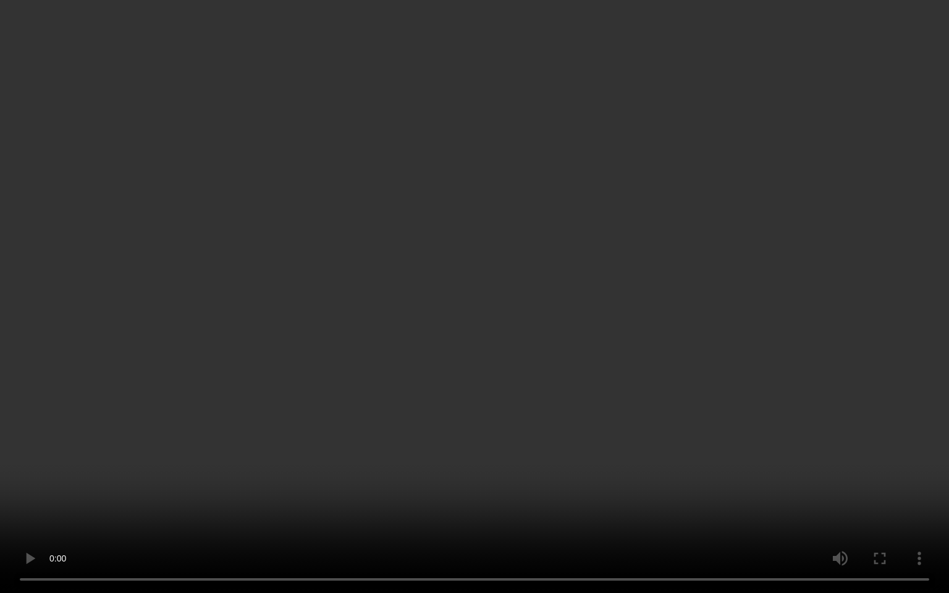
click at [304, 294] on video at bounding box center [474, 296] width 949 height 593
click at [313, 91] on video at bounding box center [474, 296] width 949 height 593
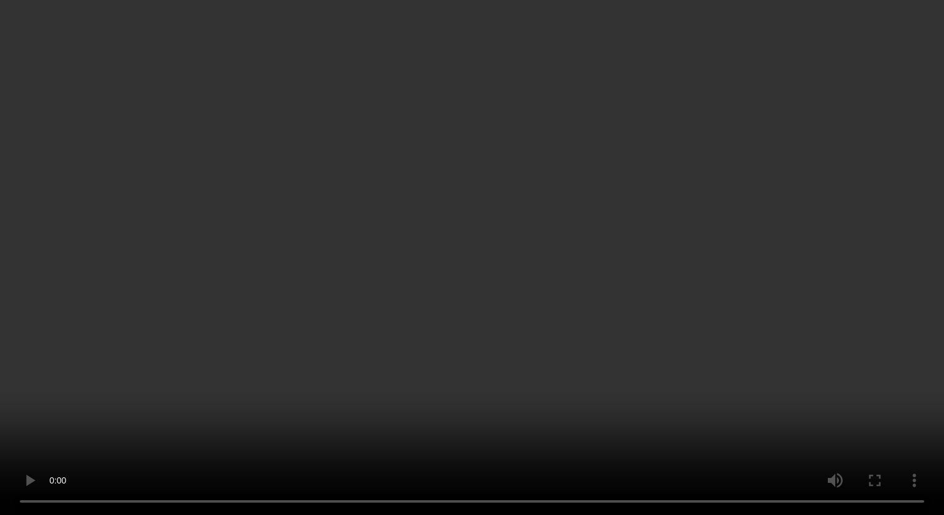
scroll to position [622, 0]
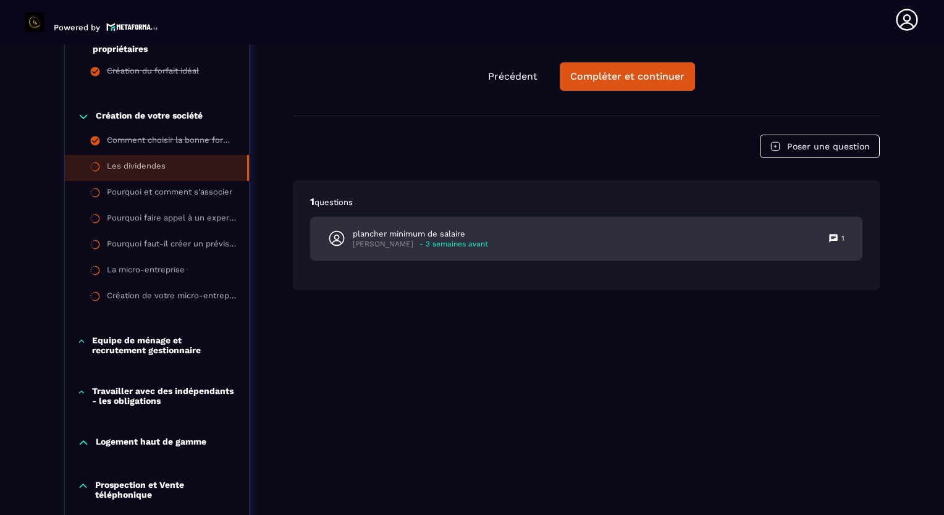
click at [498, 236] on div "plancher minimum de salaire [PERSON_NAME] - 3 semaines avant 1" at bounding box center [586, 238] width 551 height 43
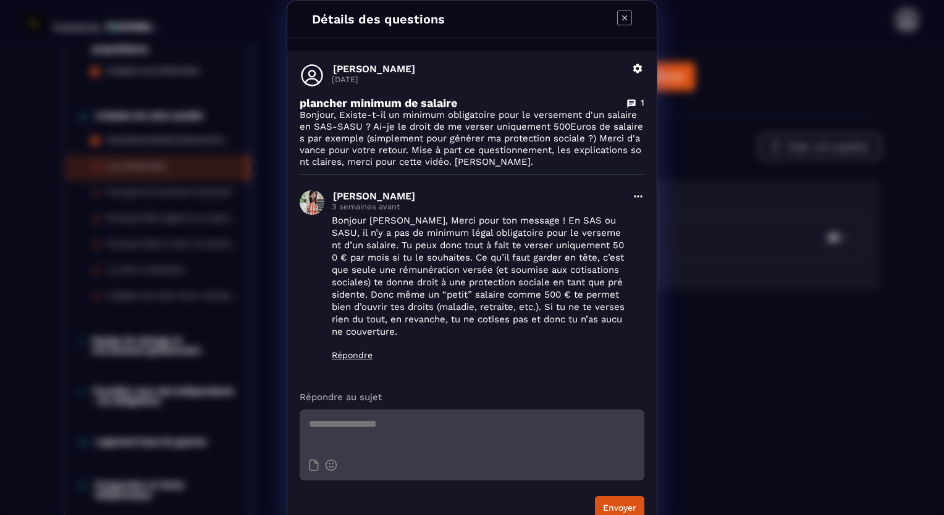
scroll to position [17, 0]
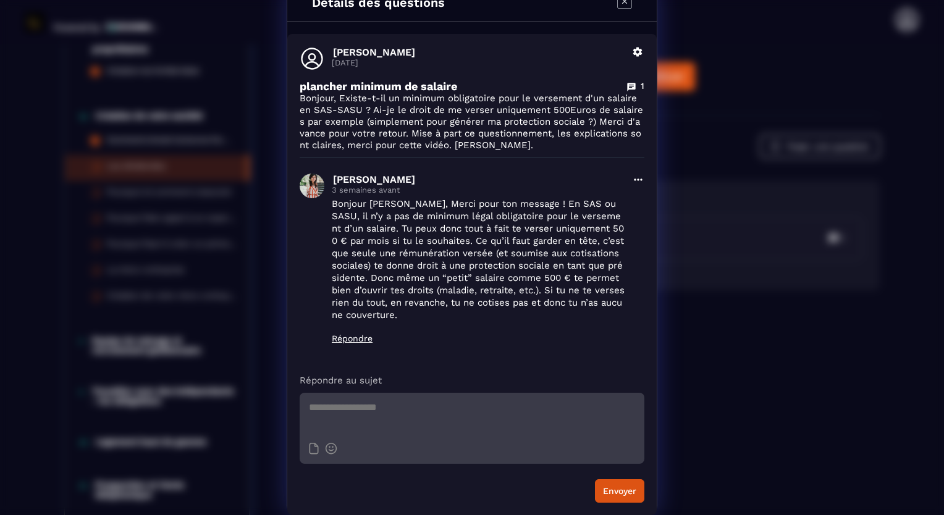
click at [617, 6] on icon "Modal window" at bounding box center [624, 1] width 15 height 15
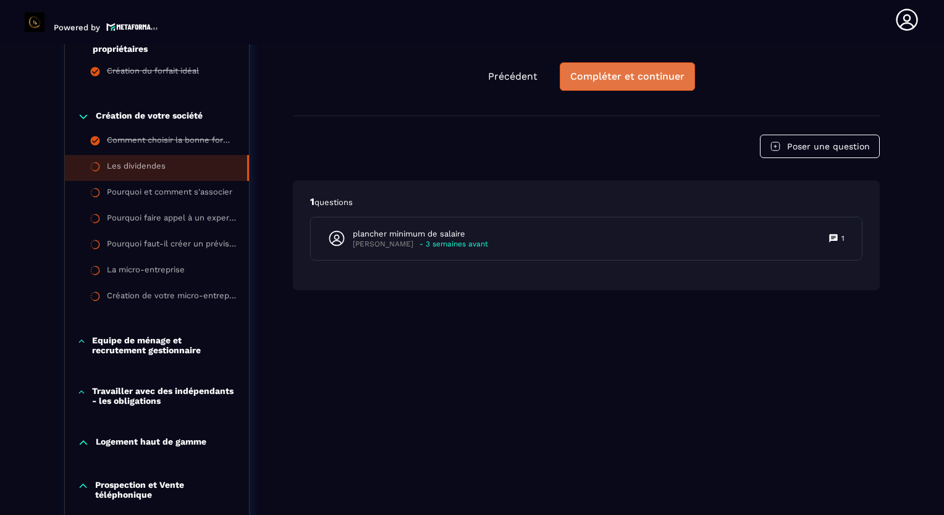
click at [600, 81] on div "Compléter et continuer" at bounding box center [627, 76] width 114 height 12
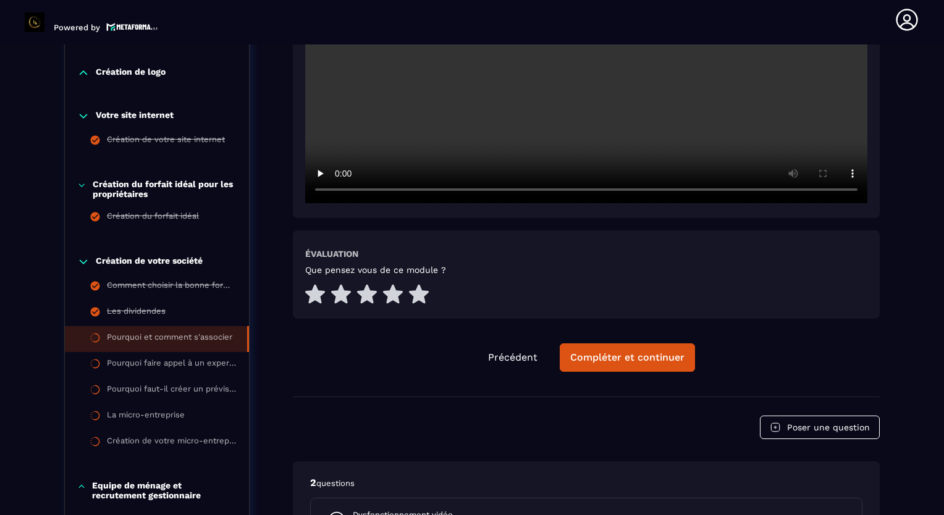
scroll to position [499, 0]
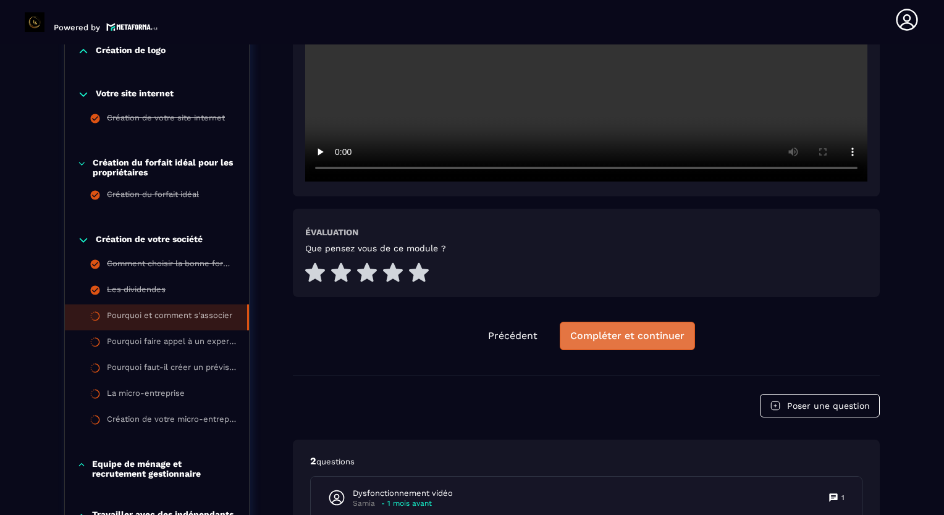
click at [614, 337] on div "Compléter et continuer" at bounding box center [627, 336] width 114 height 12
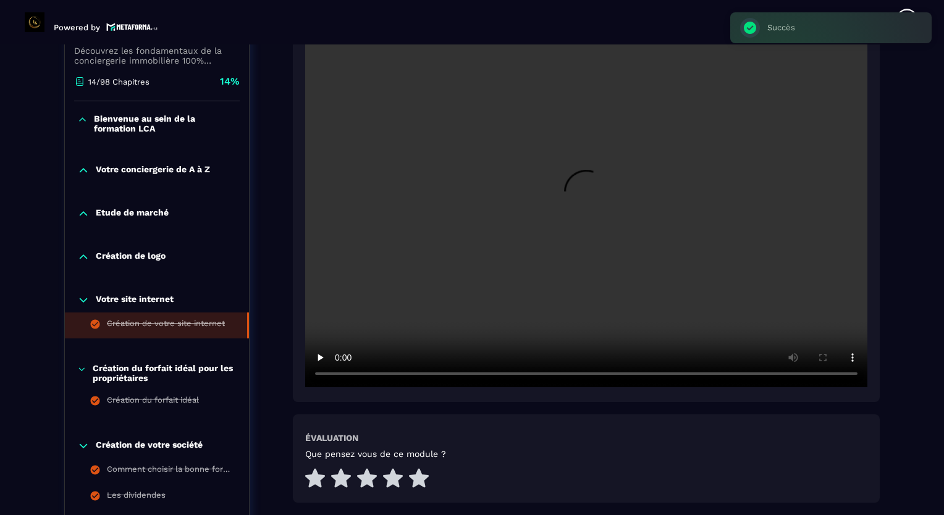
scroll to position [375, 0]
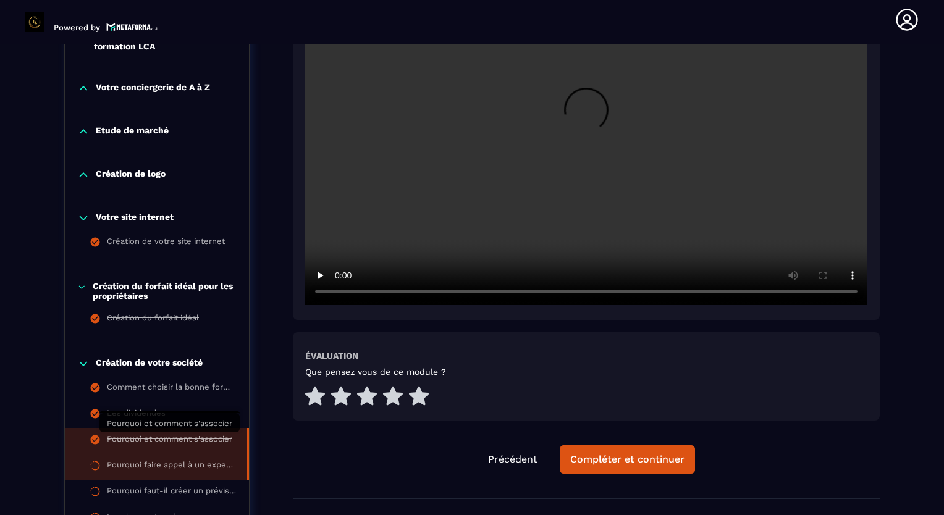
click at [180, 437] on div "Pourquoi et comment s'associer" at bounding box center [169, 441] width 125 height 14
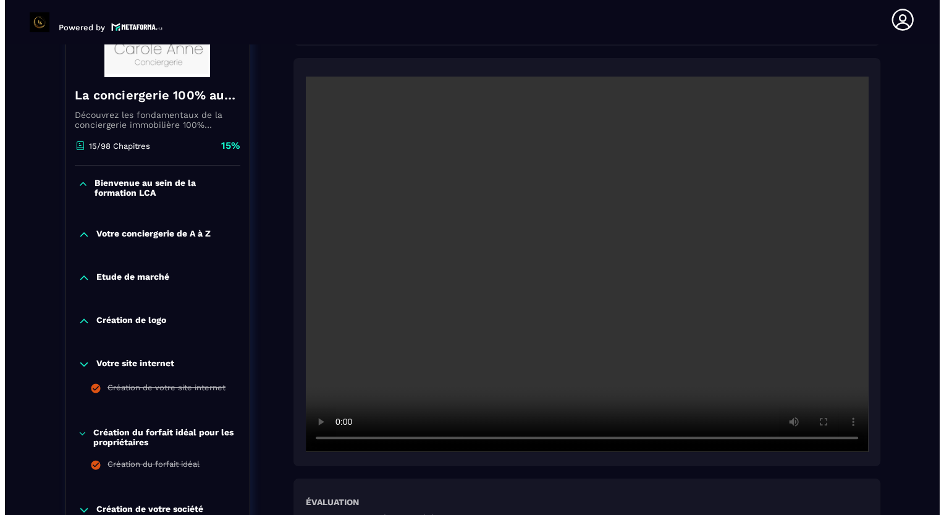
scroll to position [375, 0]
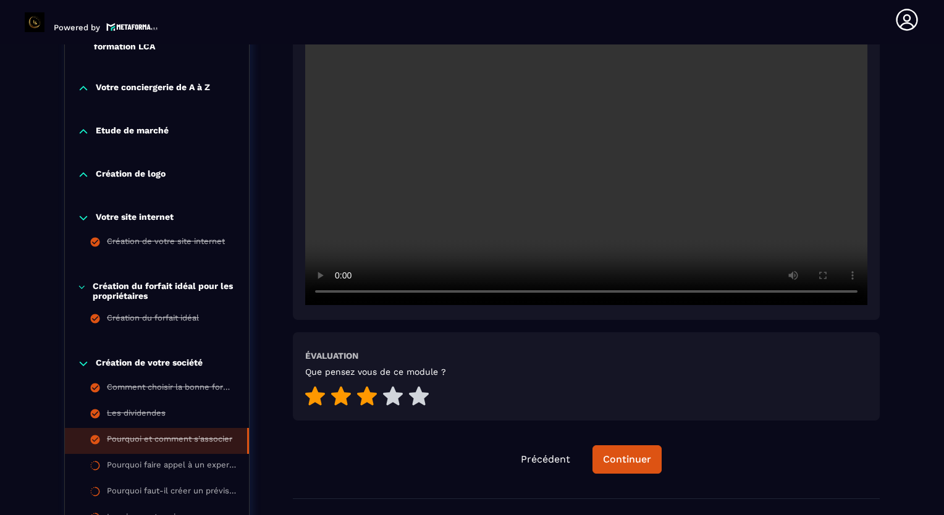
click at [373, 396] on icon at bounding box center [367, 395] width 20 height 19
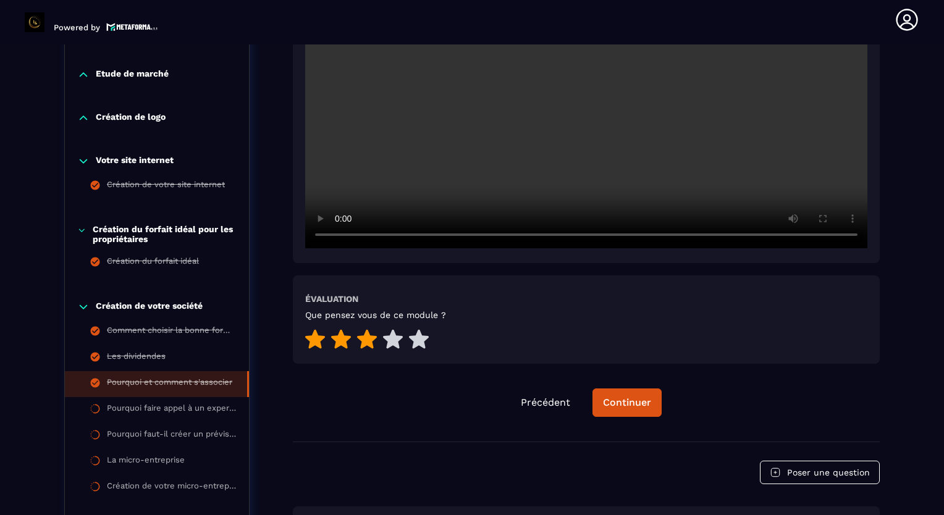
scroll to position [499, 0]
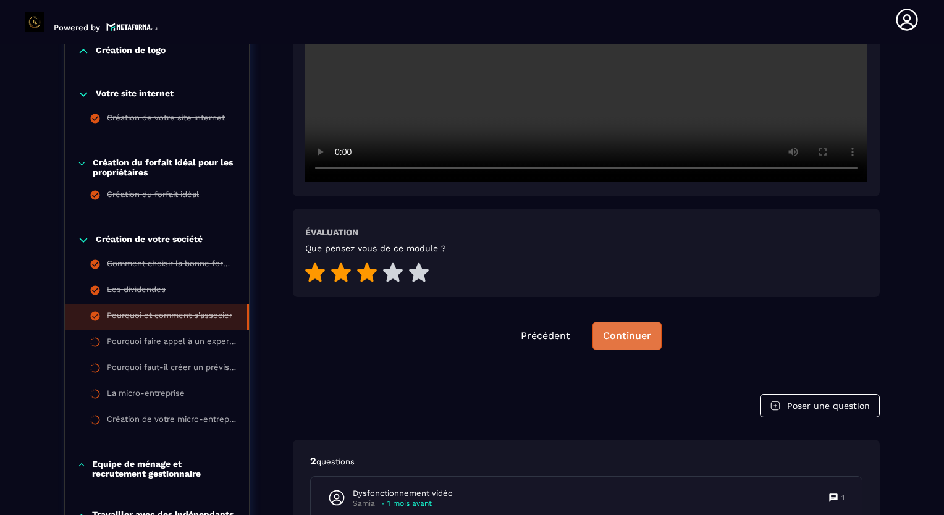
click at [625, 339] on div "Continuer" at bounding box center [627, 336] width 48 height 12
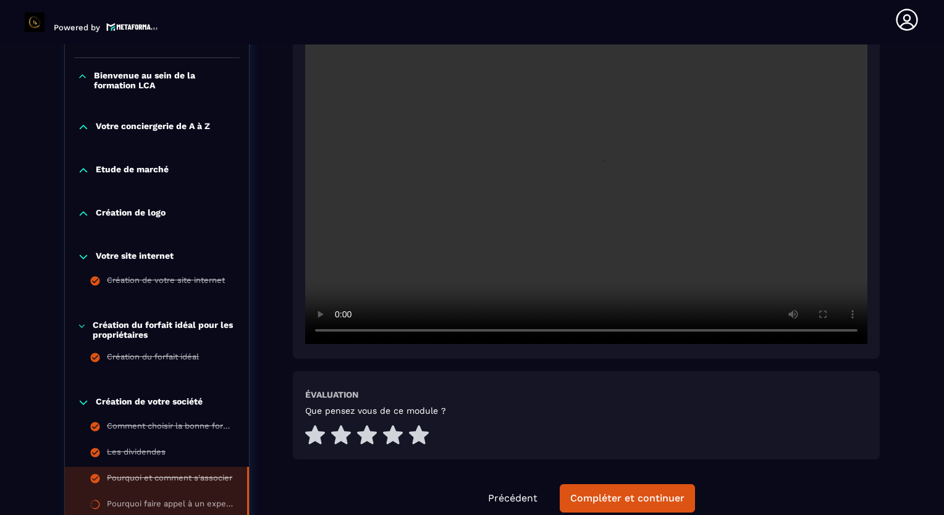
scroll to position [499, 0]
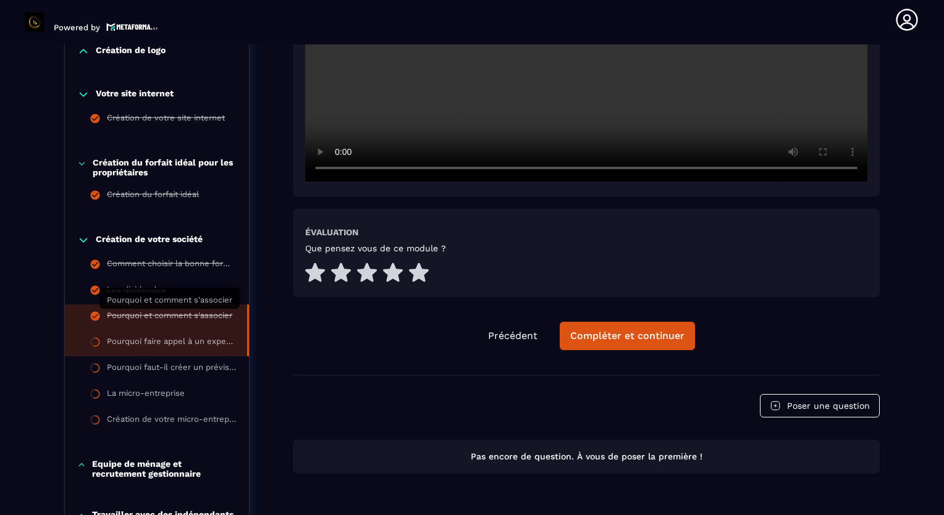
click at [139, 320] on div "Pourquoi et comment s'associer" at bounding box center [169, 318] width 125 height 14
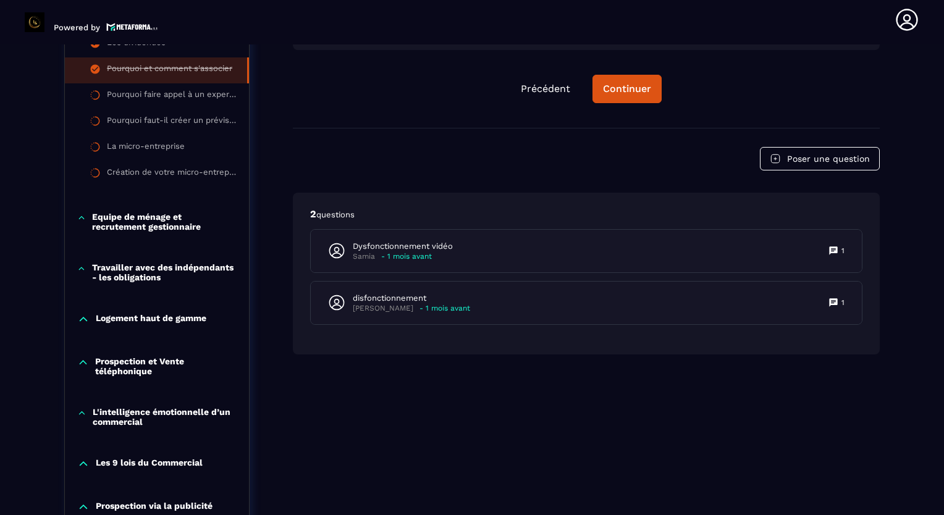
scroll to position [622, 0]
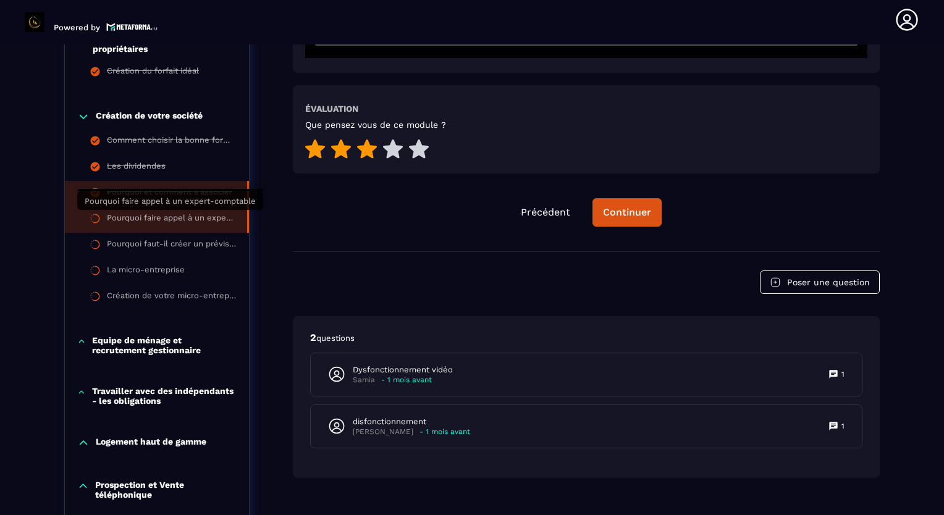
click at [199, 223] on div "Pourquoi faire appel à un expert-comptable" at bounding box center [171, 220] width 128 height 14
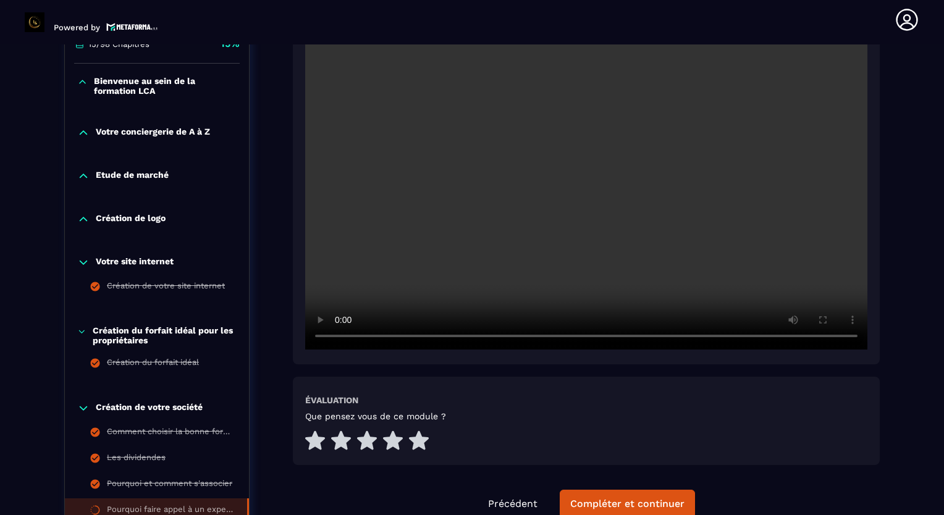
scroll to position [437, 0]
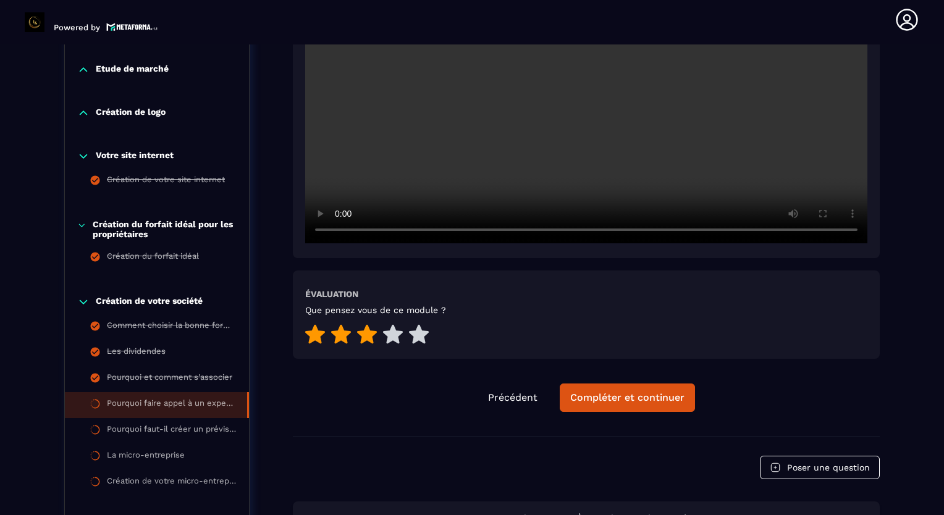
click at [364, 337] on icon at bounding box center [367, 333] width 20 height 19
click at [634, 392] on div "Compléter et continuer" at bounding box center [627, 398] width 114 height 12
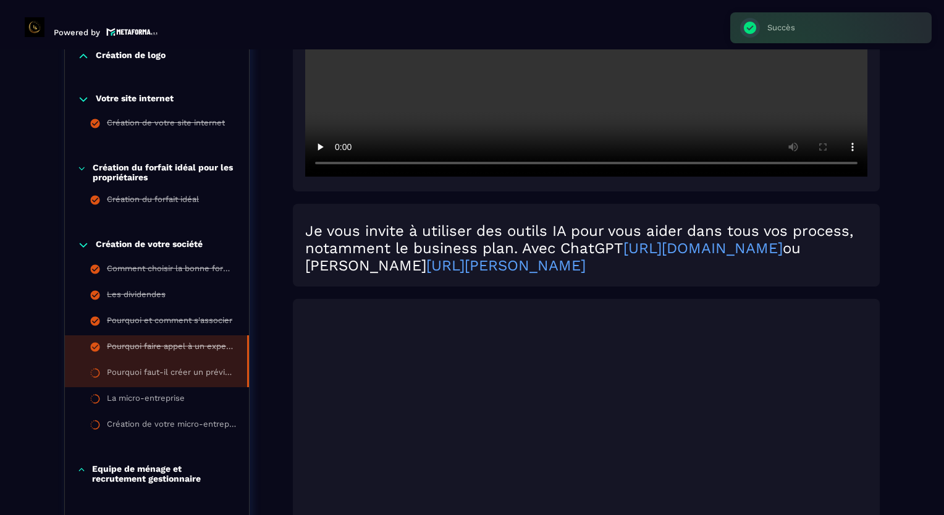
scroll to position [5, 0]
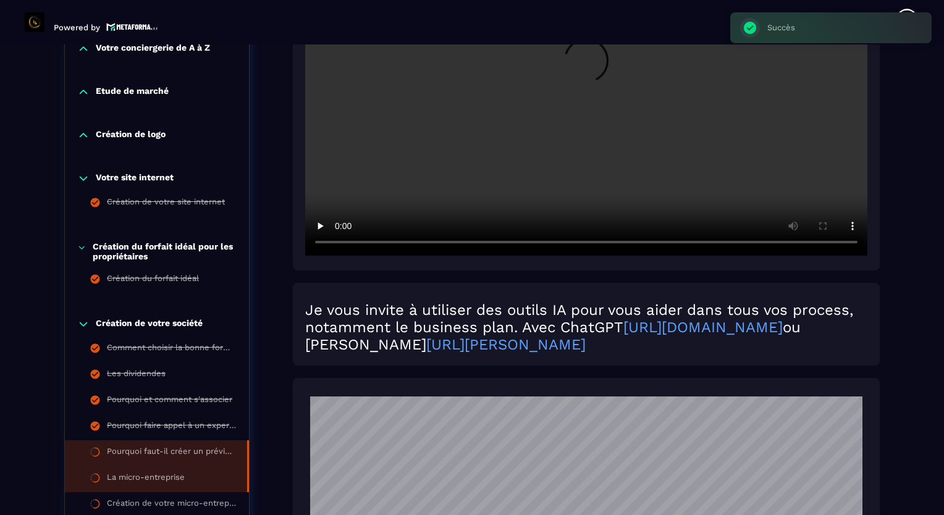
scroll to position [561, 0]
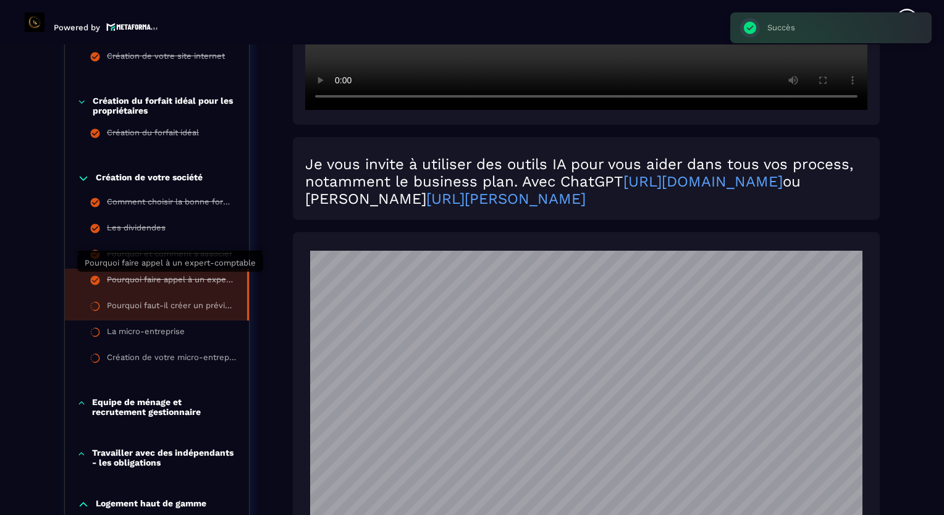
click at [183, 280] on div "Pourquoi faire appel à un expert-comptable" at bounding box center [171, 282] width 128 height 14
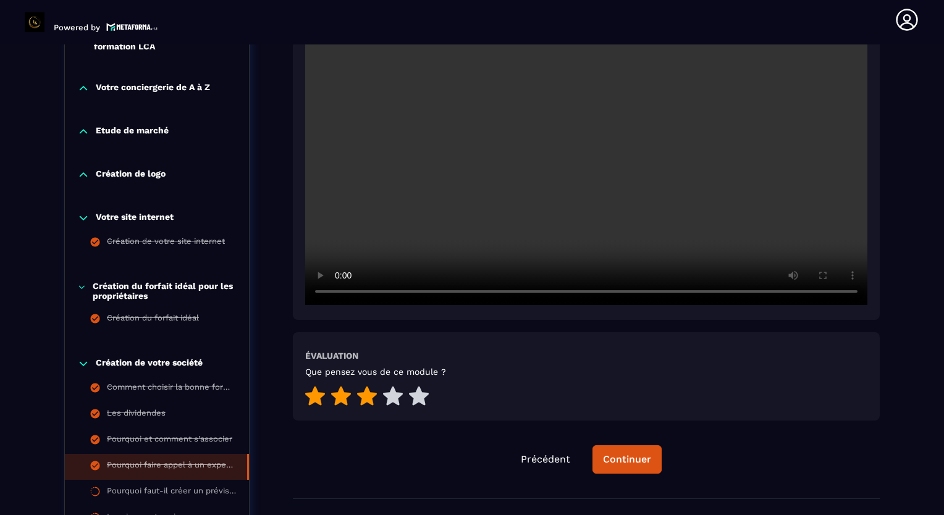
scroll to position [499, 0]
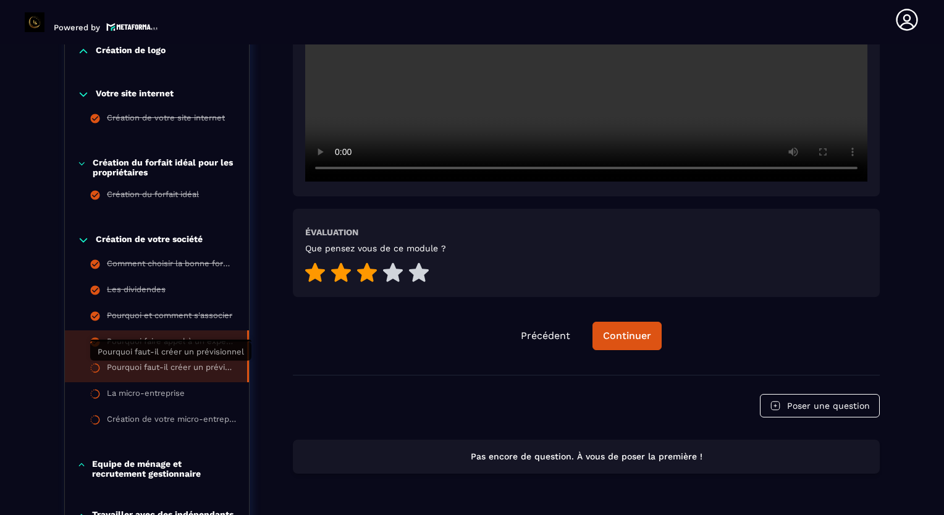
click at [217, 365] on div "Pourquoi faut-il créer un prévisionnel" at bounding box center [171, 369] width 128 height 14
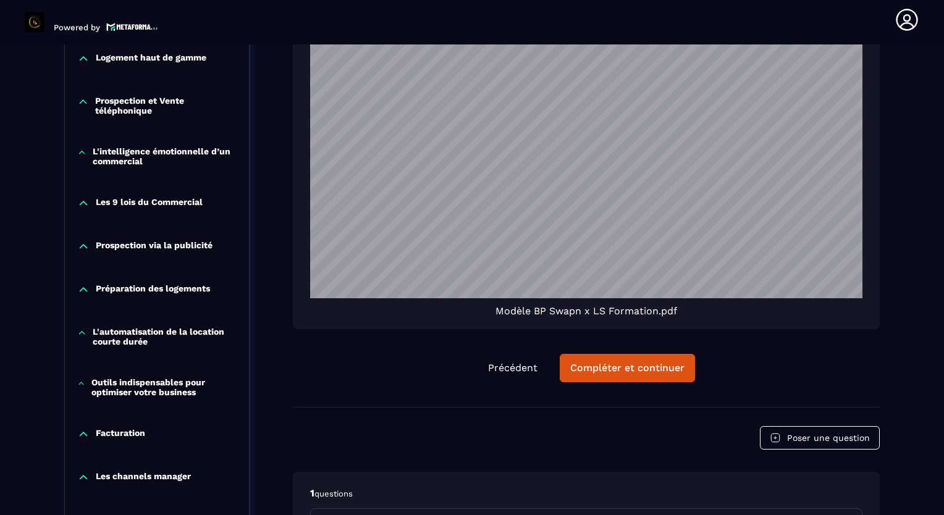
scroll to position [1173, 0]
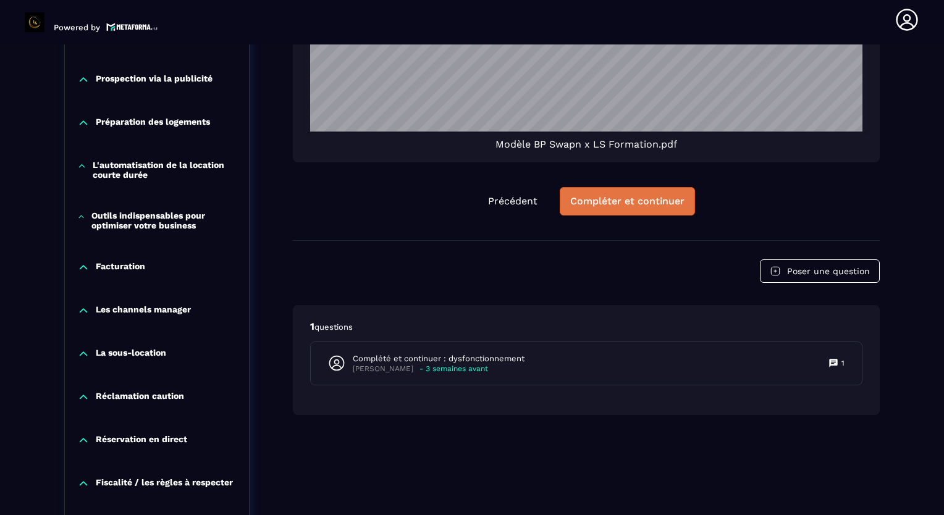
click at [614, 202] on div "Compléter et continuer" at bounding box center [627, 201] width 114 height 12
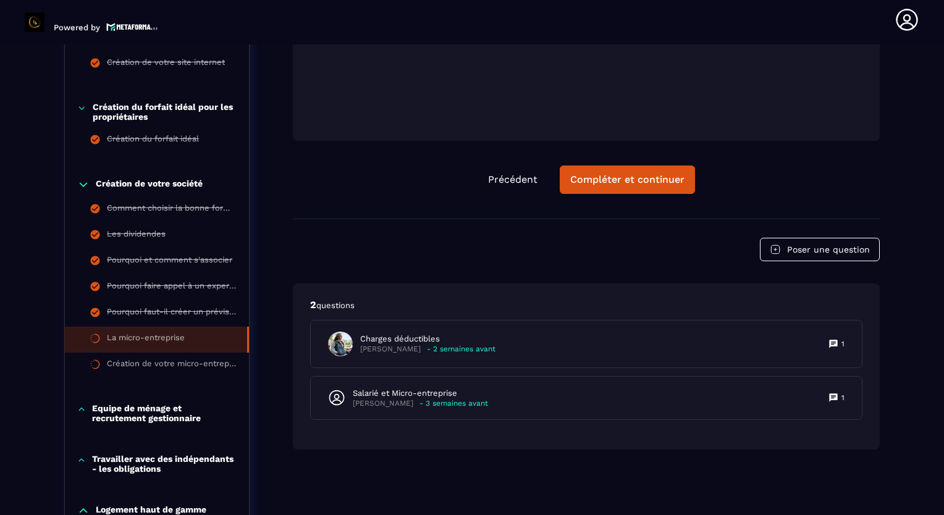
scroll to position [561, 0]
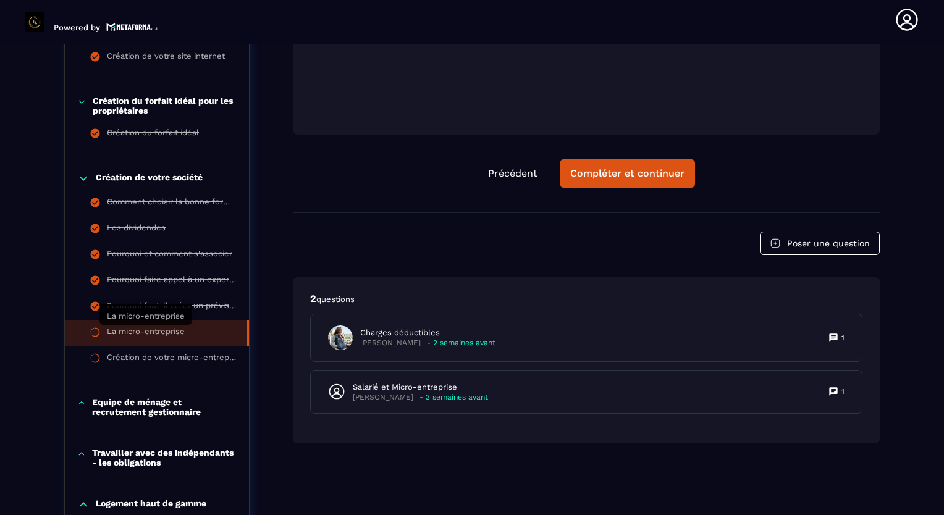
click at [172, 335] on div "La micro-entreprise" at bounding box center [146, 334] width 78 height 14
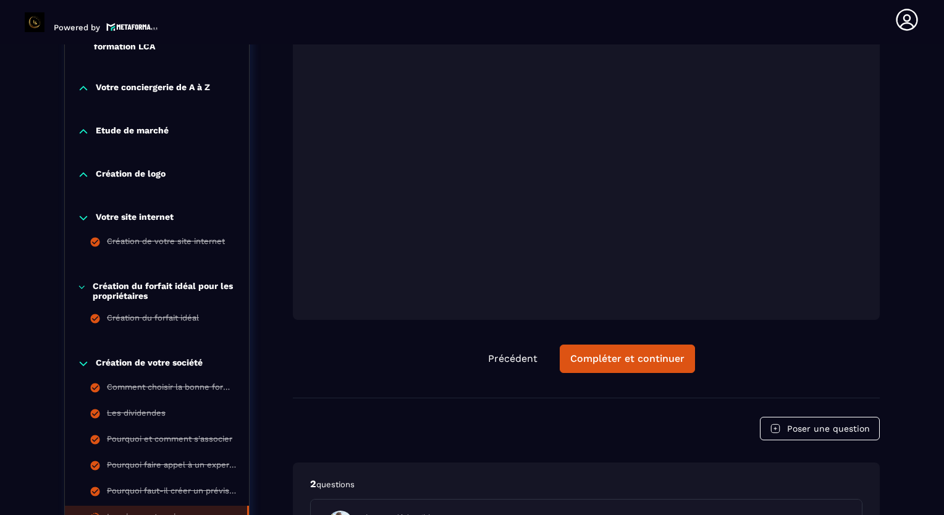
scroll to position [622, 0]
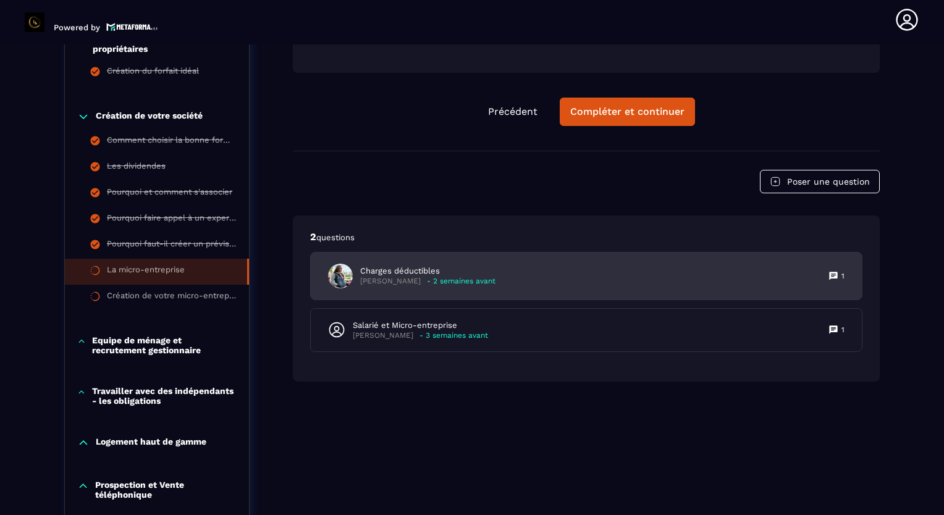
click at [534, 275] on div "Charges déductibles [PERSON_NAME] - 2 semaines avant 1" at bounding box center [586, 276] width 551 height 47
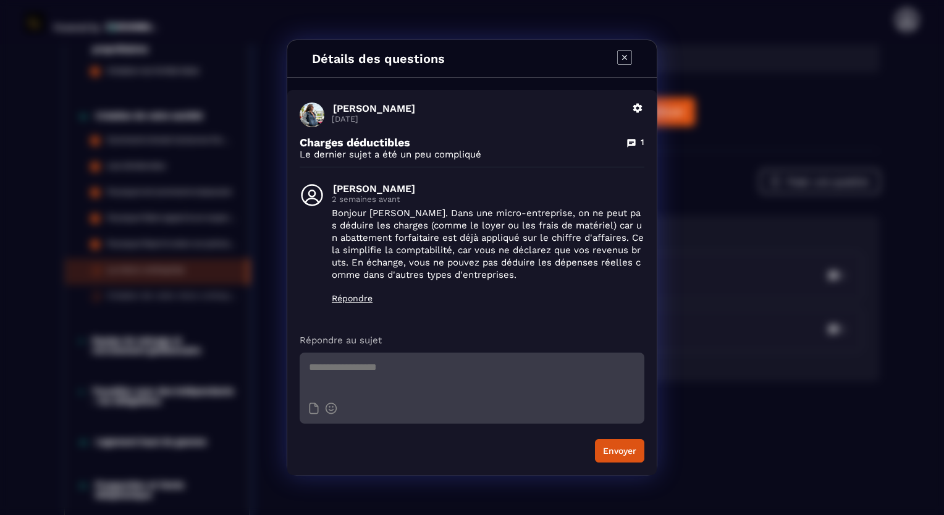
click at [627, 61] on icon "Modal window" at bounding box center [624, 57] width 15 height 15
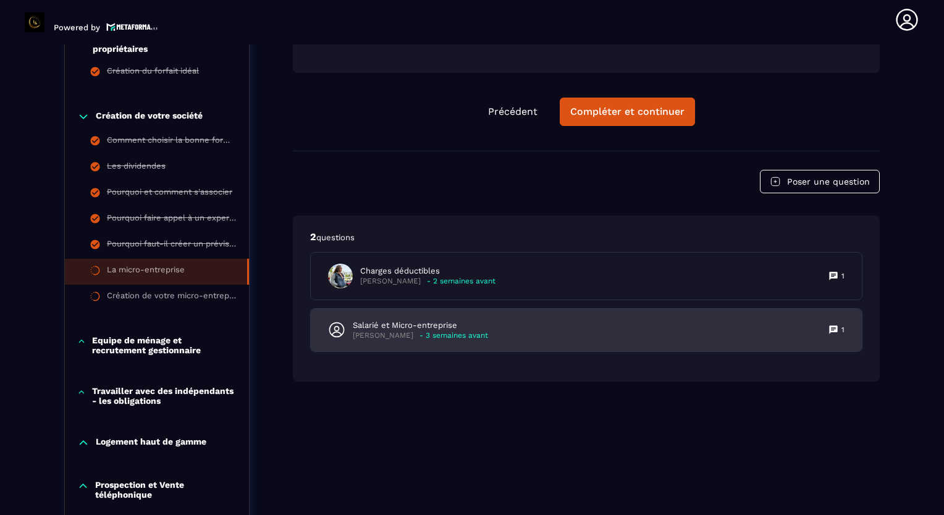
click at [385, 324] on p "Salarié et Micro-entreprise" at bounding box center [420, 325] width 135 height 11
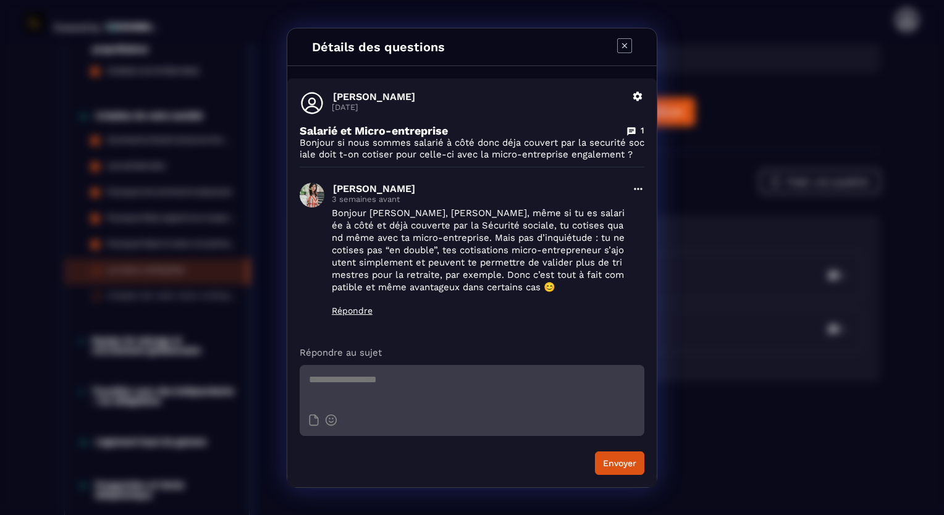
click at [624, 43] on icon "Modal window" at bounding box center [624, 45] width 15 height 15
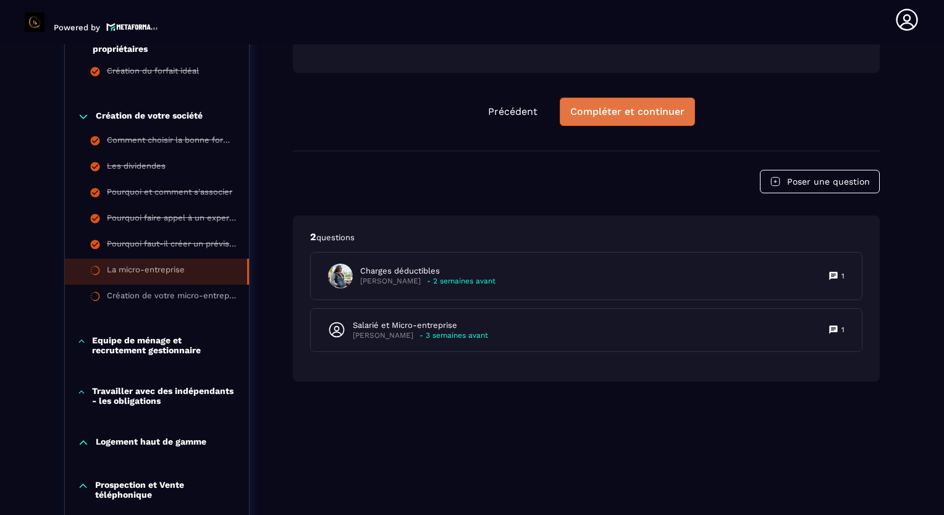
click at [606, 107] on div "Compléter et continuer" at bounding box center [627, 112] width 114 height 12
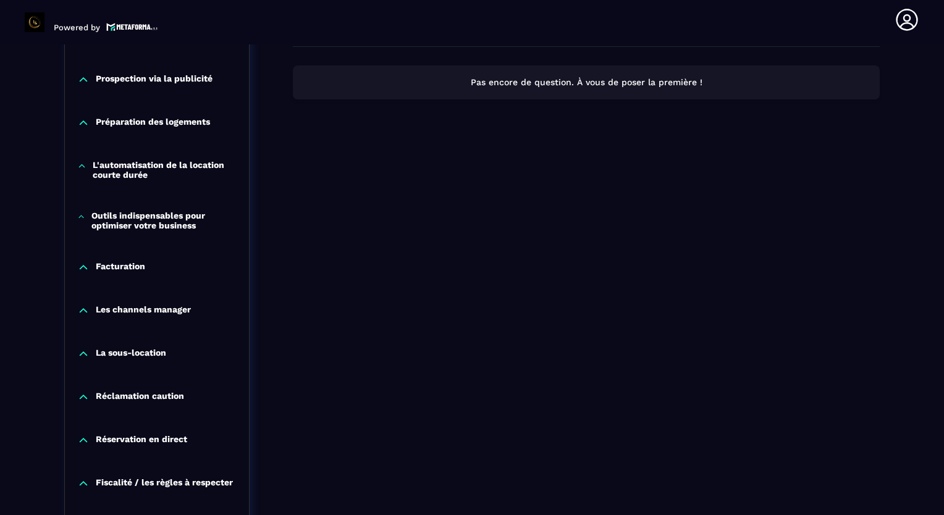
scroll to position [865, 0]
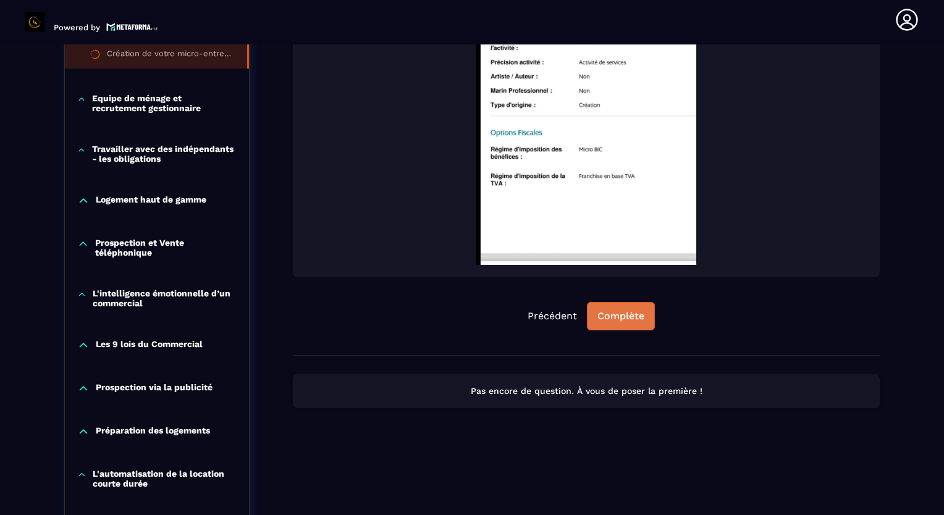
click at [625, 324] on button "Complète" at bounding box center [621, 316] width 68 height 28
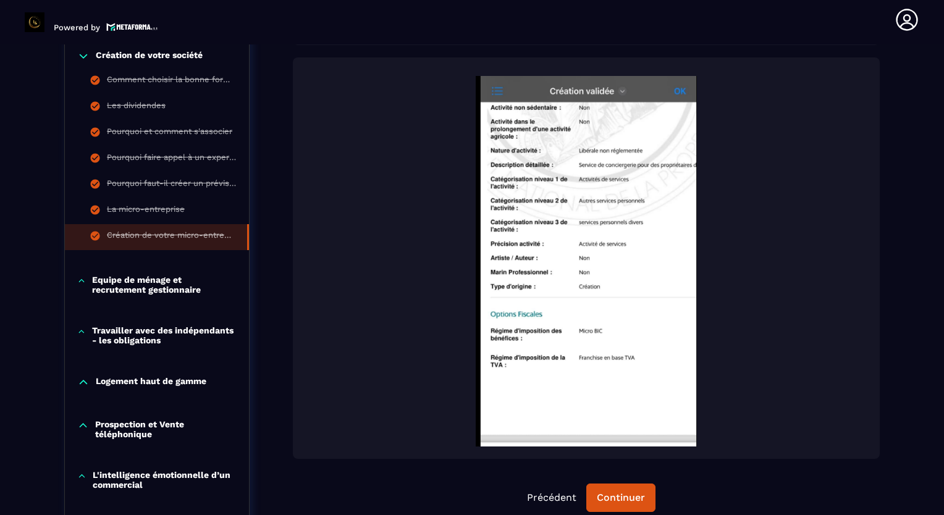
scroll to position [618, 0]
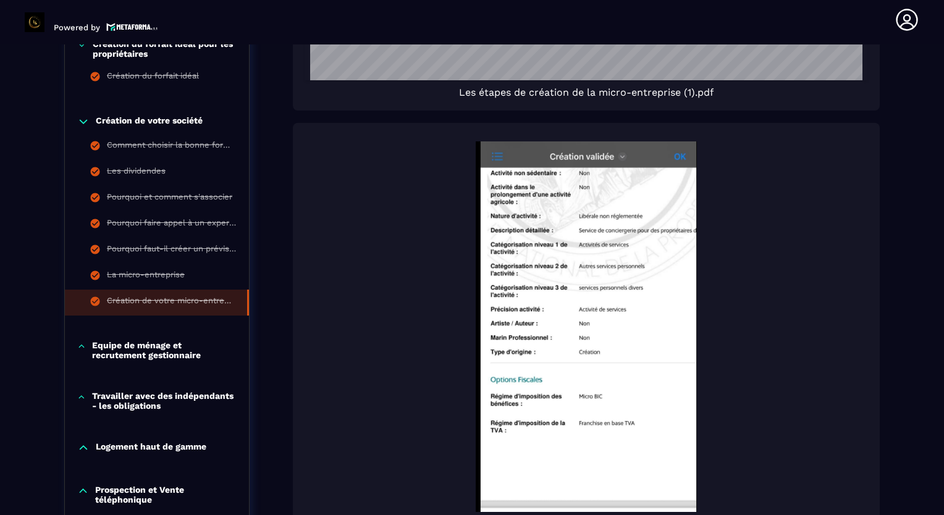
click at [82, 121] on icon at bounding box center [83, 122] width 7 height 4
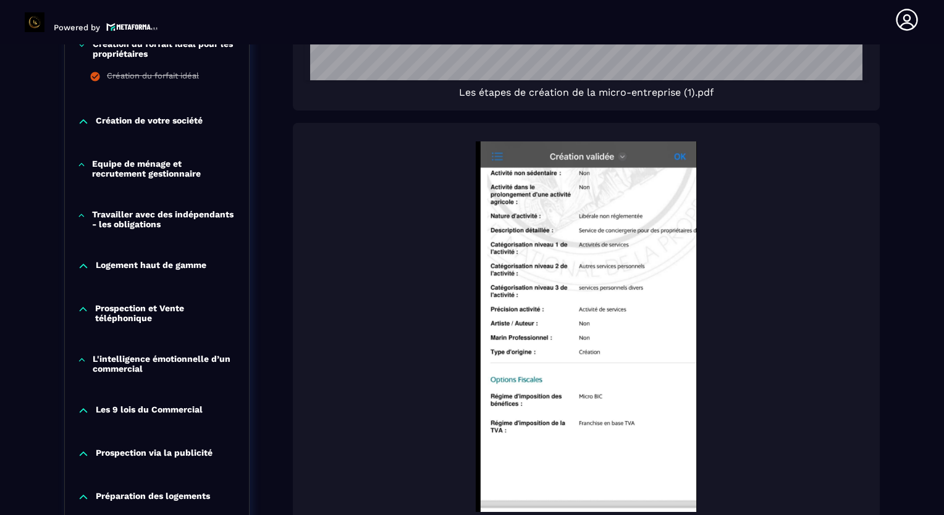
click at [103, 169] on p "Equipe de ménage et recrutement gestionnaire" at bounding box center [164, 169] width 145 height 20
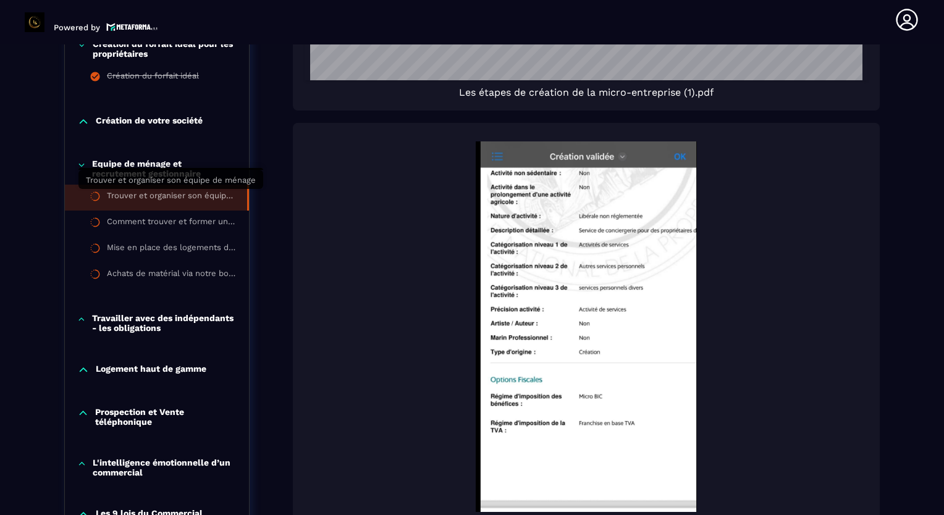
click at [125, 199] on div "Trouver et organiser son équipe de ménage" at bounding box center [171, 198] width 128 height 14
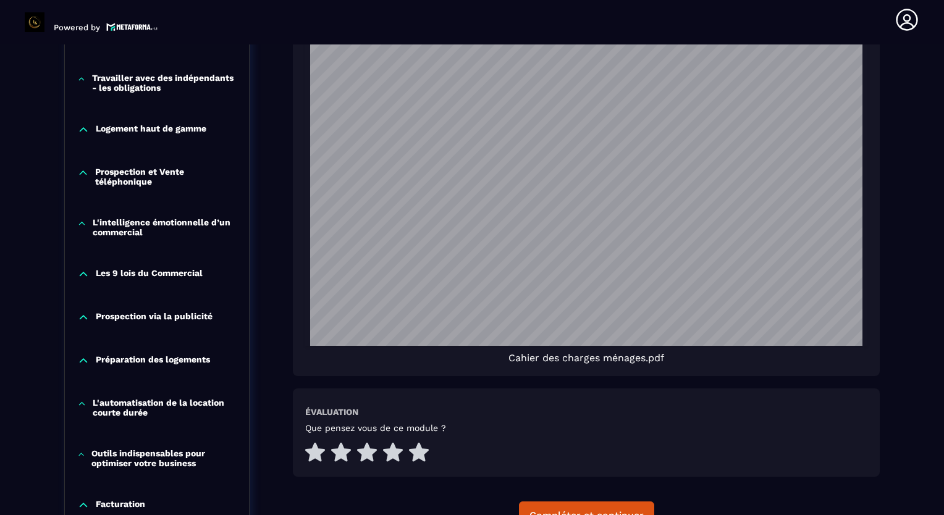
scroll to position [1055, 0]
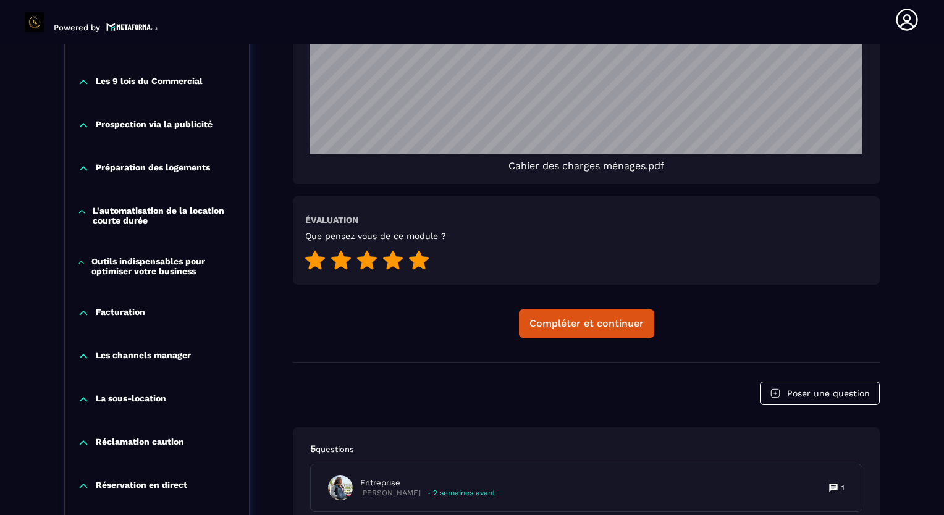
click at [417, 258] on icon at bounding box center [419, 259] width 20 height 19
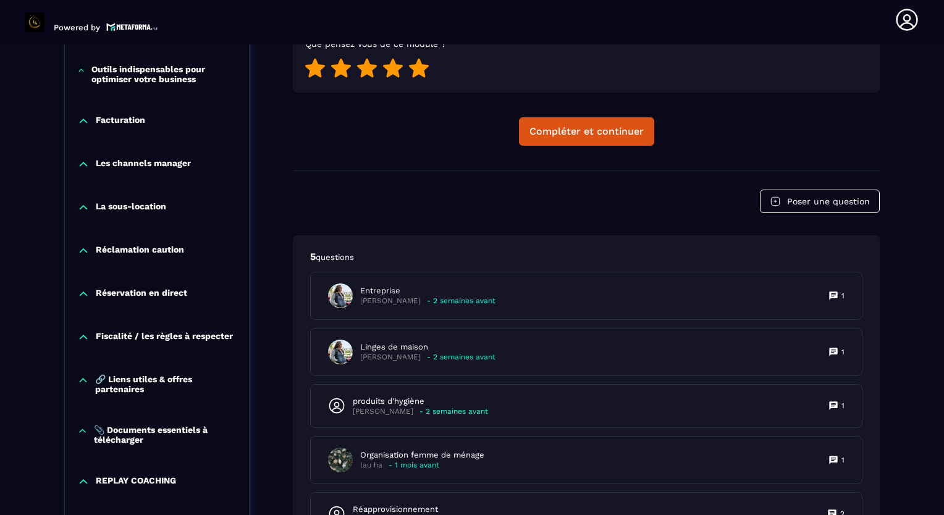
scroll to position [1302, 0]
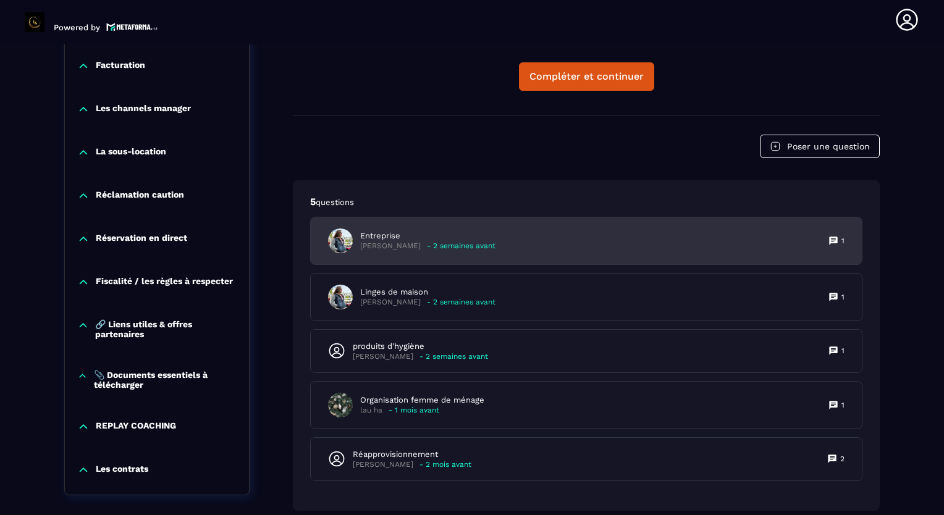
click at [388, 246] on p "[PERSON_NAME]" at bounding box center [390, 245] width 61 height 9
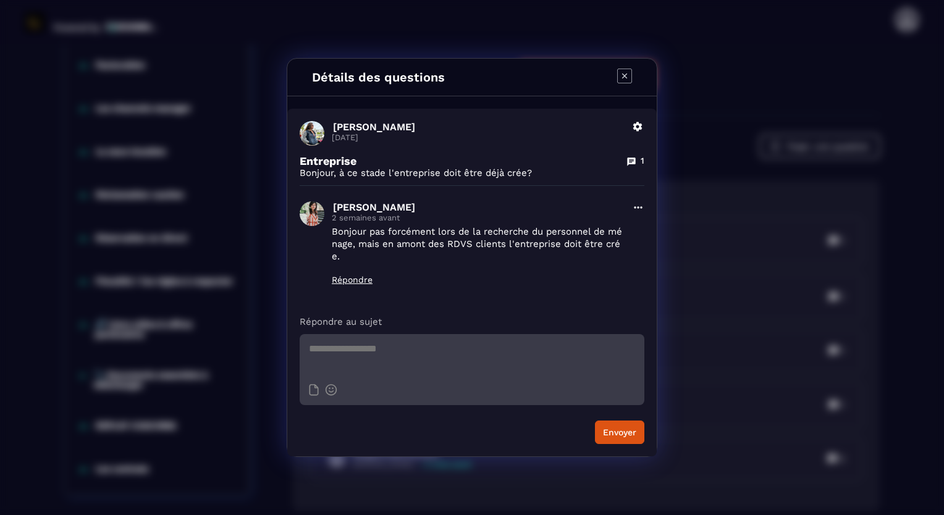
click at [622, 78] on icon "Modal window" at bounding box center [624, 76] width 15 height 15
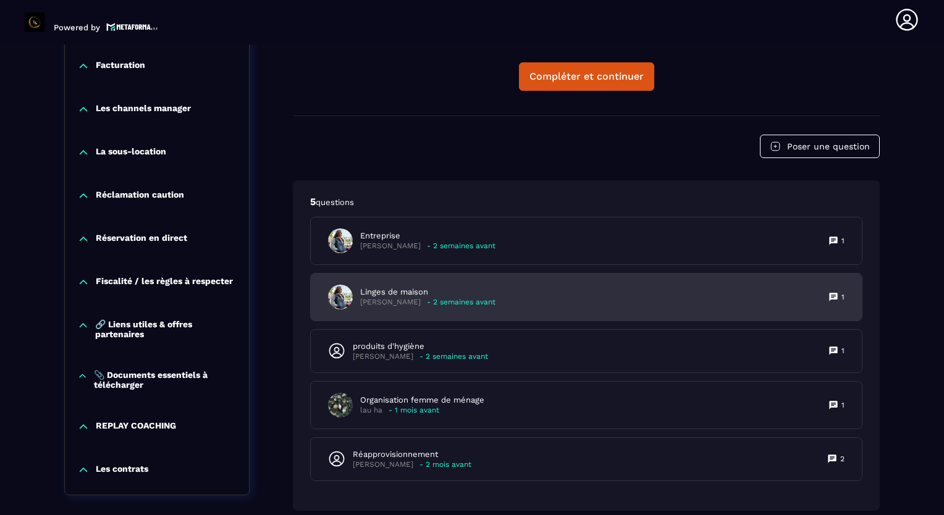
click at [390, 300] on p "[PERSON_NAME]" at bounding box center [390, 302] width 61 height 9
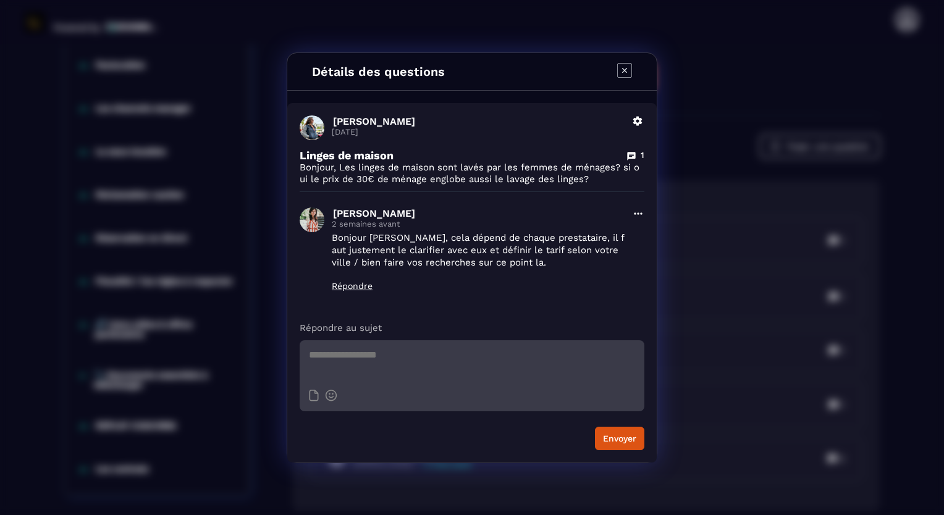
click at [621, 73] on icon "Modal window" at bounding box center [624, 70] width 15 height 15
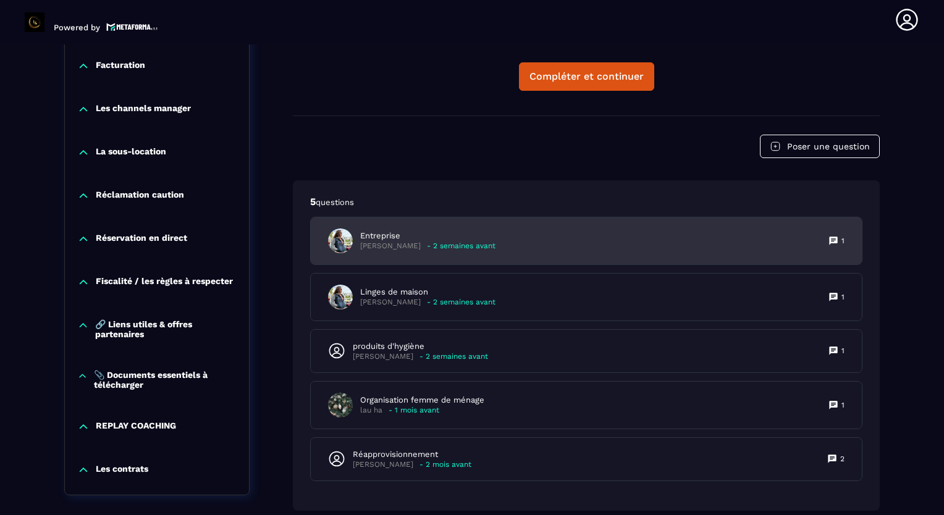
scroll to position [1357, 0]
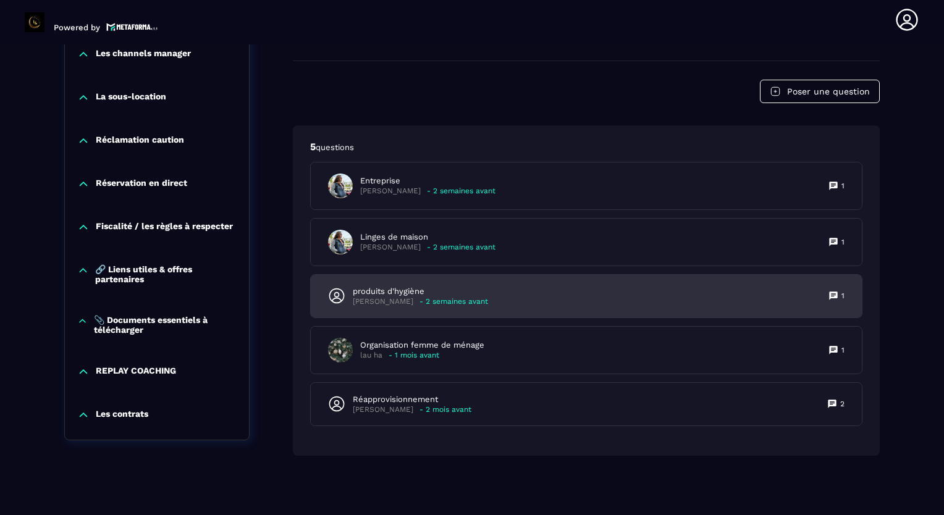
click at [385, 292] on p "produits d'hygiène" at bounding box center [420, 291] width 135 height 11
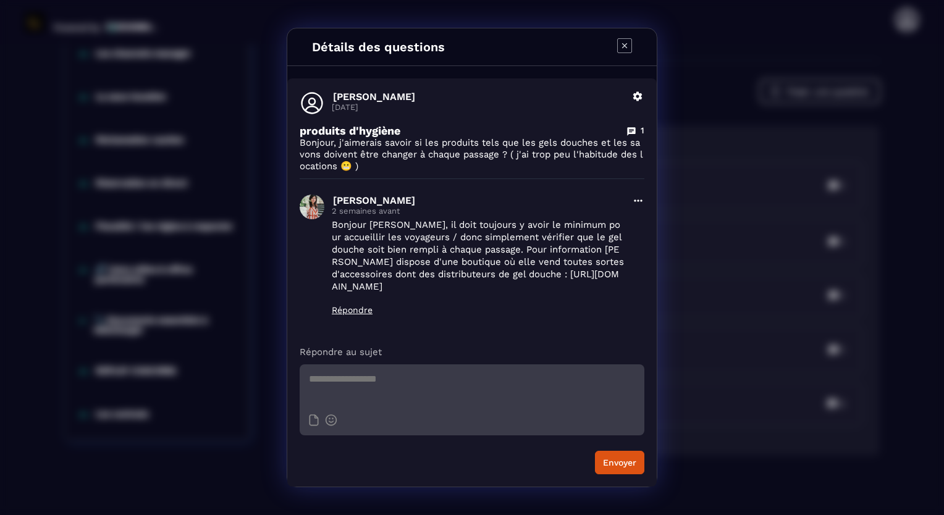
click at [625, 48] on icon "Modal window" at bounding box center [624, 45] width 15 height 15
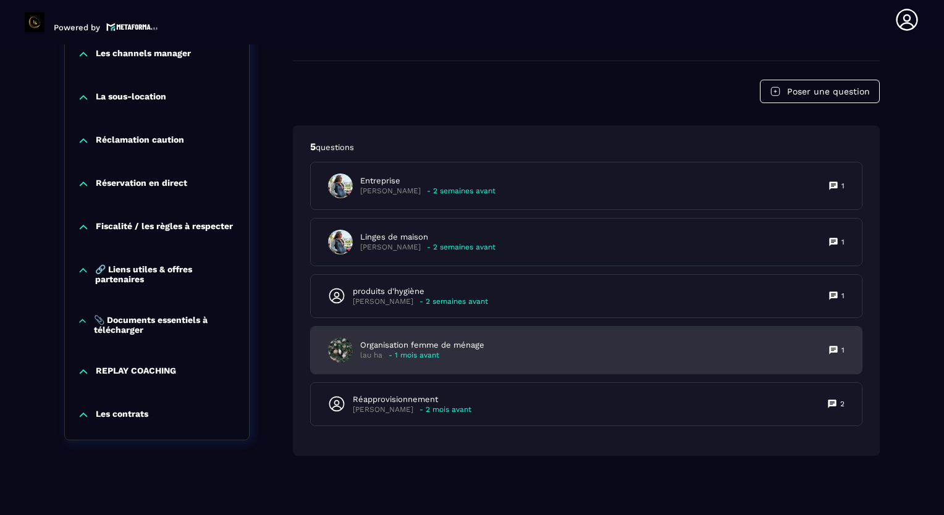
click at [375, 351] on p "lau ha" at bounding box center [371, 355] width 22 height 9
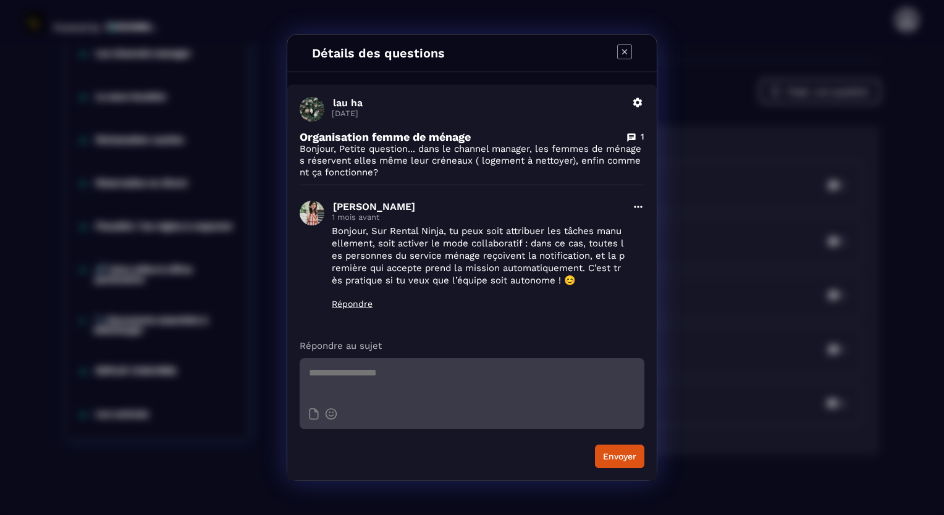
click at [619, 51] on icon "Modal window" at bounding box center [624, 51] width 15 height 15
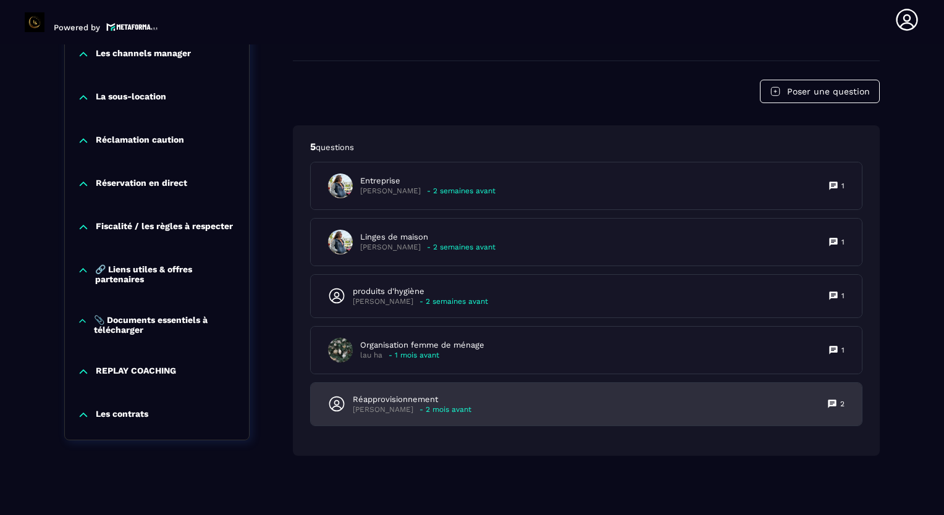
click at [383, 399] on p "Réapprovisionnement" at bounding box center [412, 399] width 119 height 11
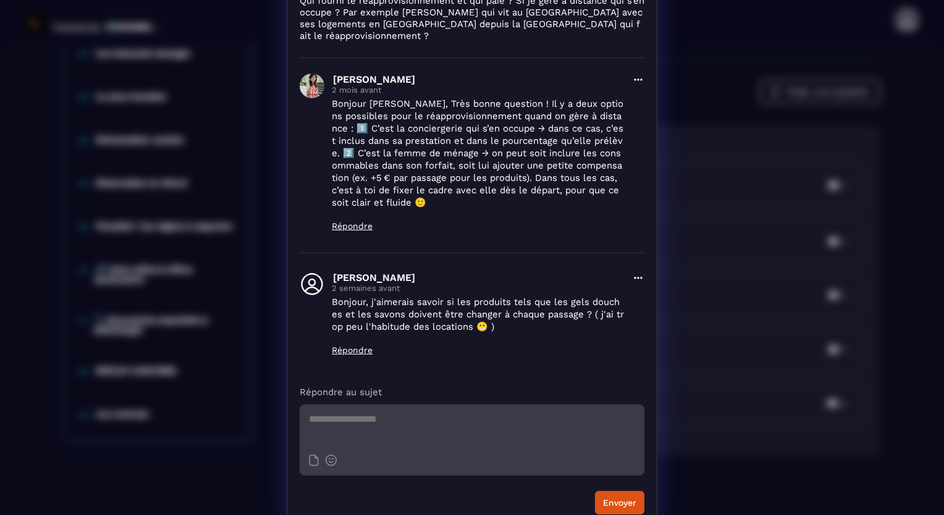
scroll to position [0, 0]
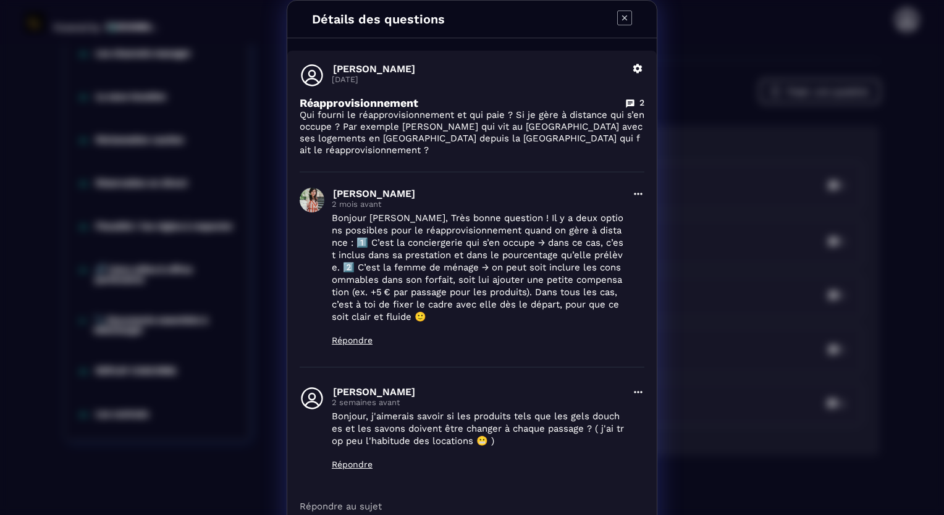
click at [617, 20] on icon "Modal window" at bounding box center [624, 17] width 15 height 15
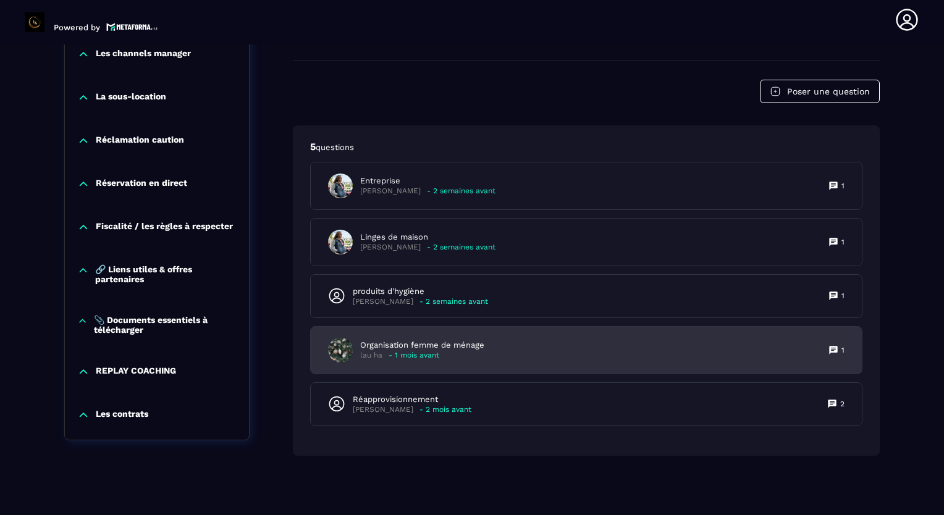
scroll to position [1048, 0]
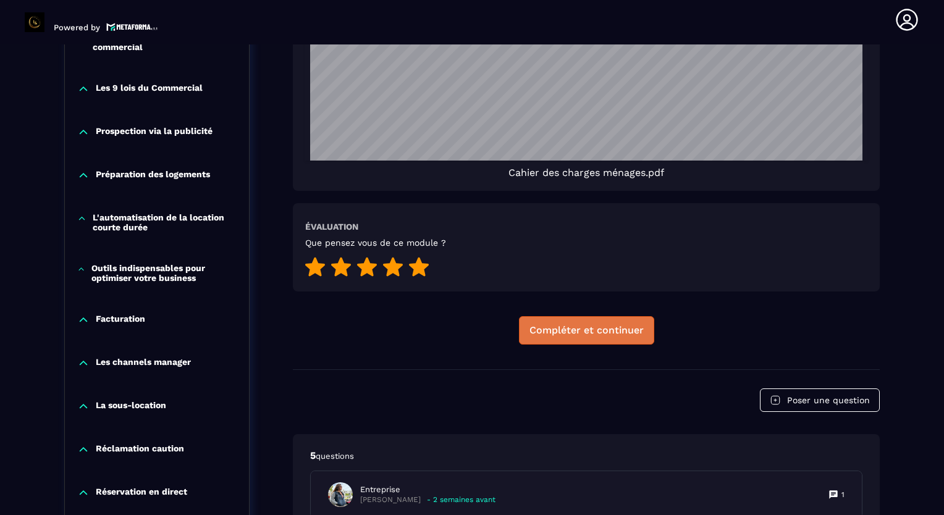
click at [593, 335] on div "Compléter et continuer" at bounding box center [586, 330] width 114 height 12
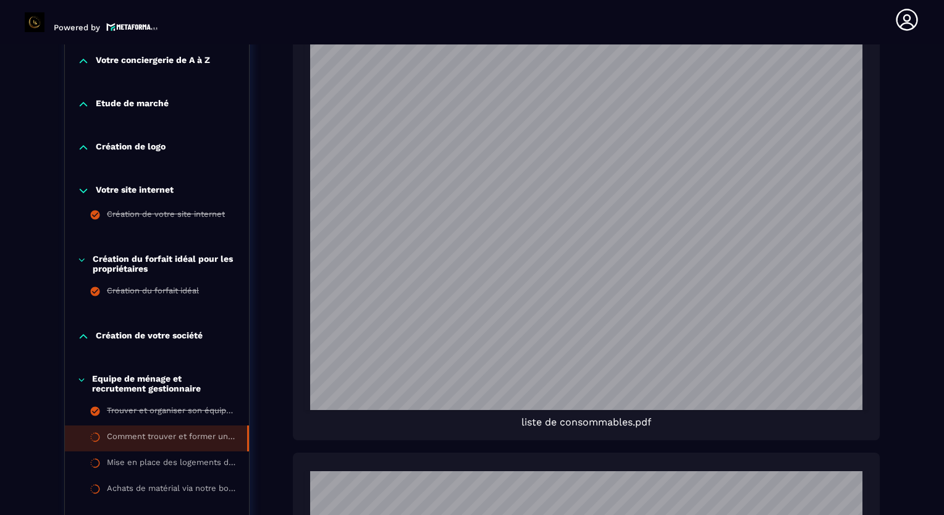
scroll to position [746, 0]
